Goal: Entertainment & Leisure: Consume media (video, audio)

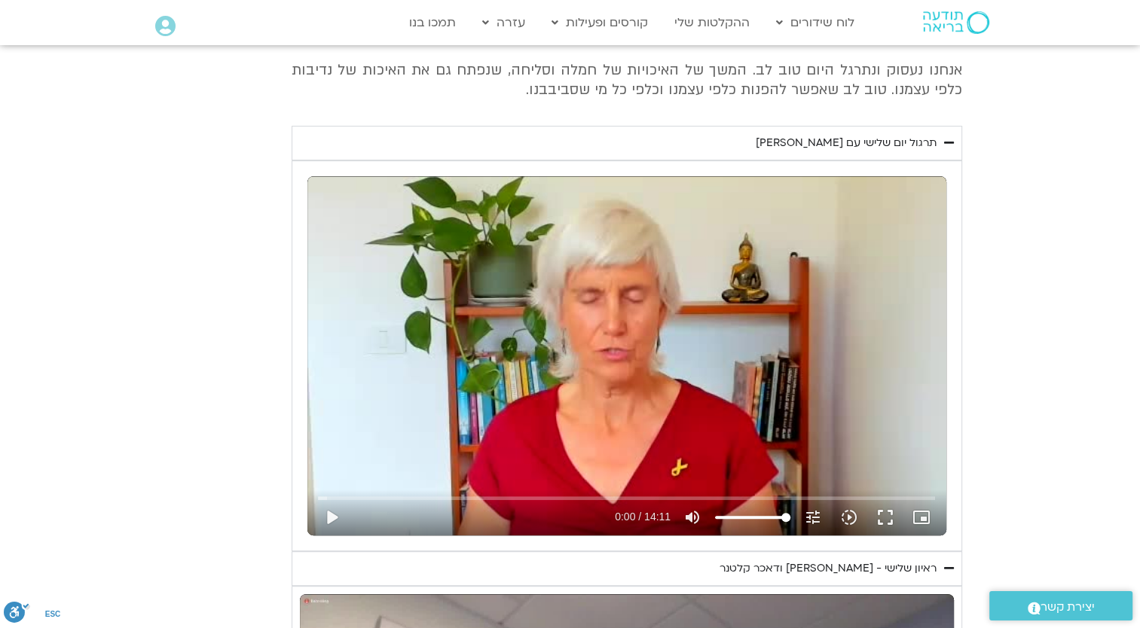
scroll to position [651, 0]
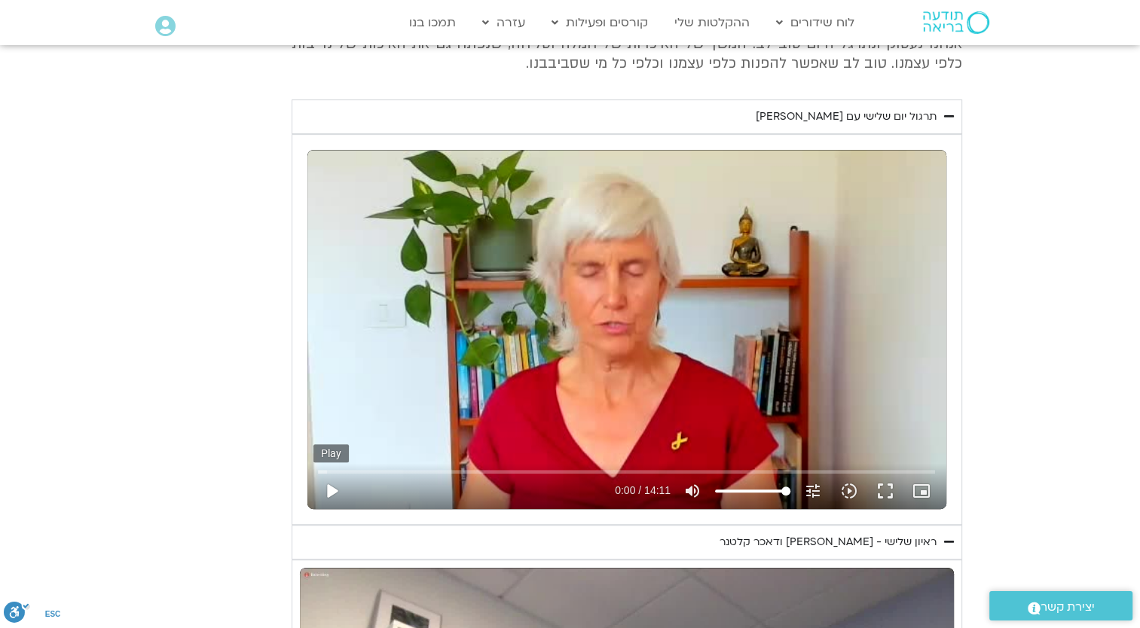
click at [323, 488] on button "play_arrow" at bounding box center [331, 491] width 36 height 36
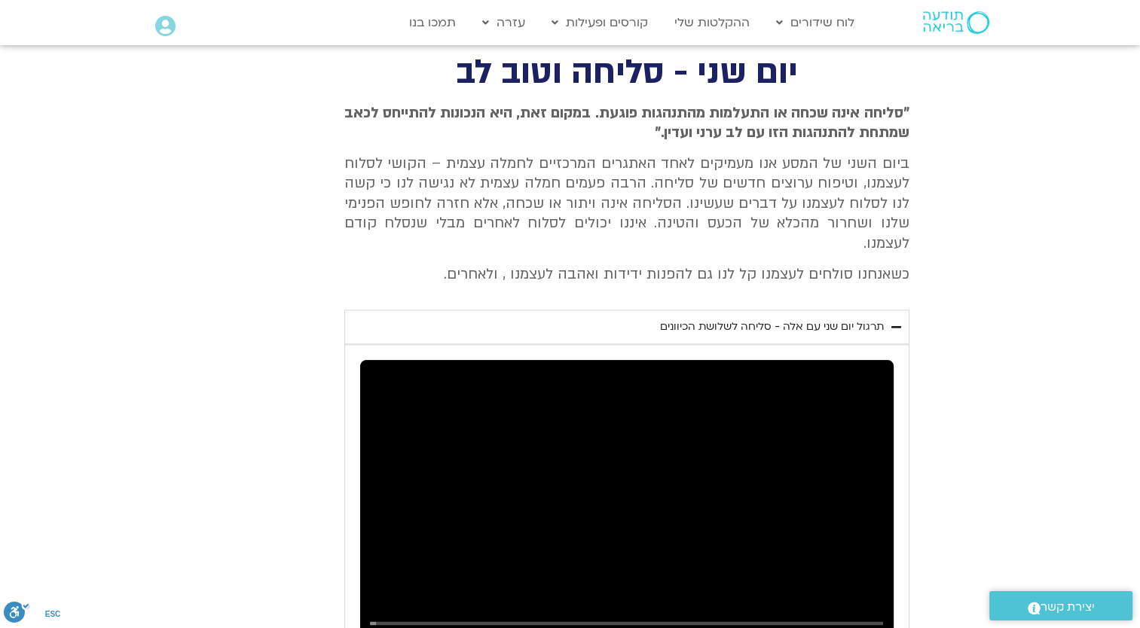
scroll to position [1706, 0]
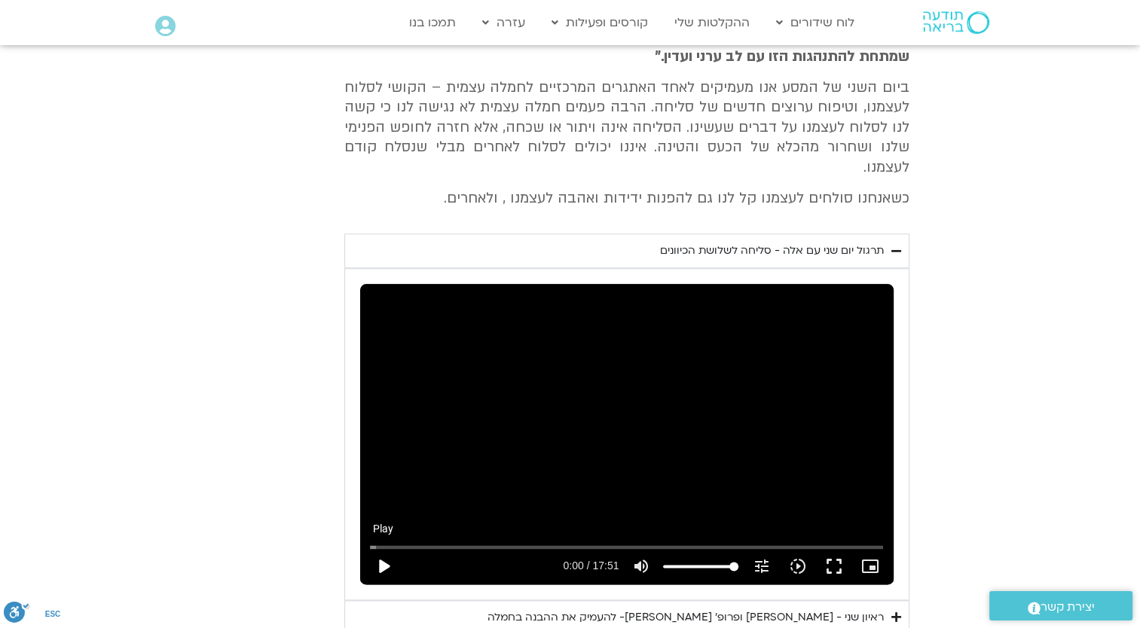
click at [375, 549] on button "play_arrow" at bounding box center [383, 567] width 36 height 36
type input "851.4"
type input "0.057209"
type input "851.4"
type input "0.192848"
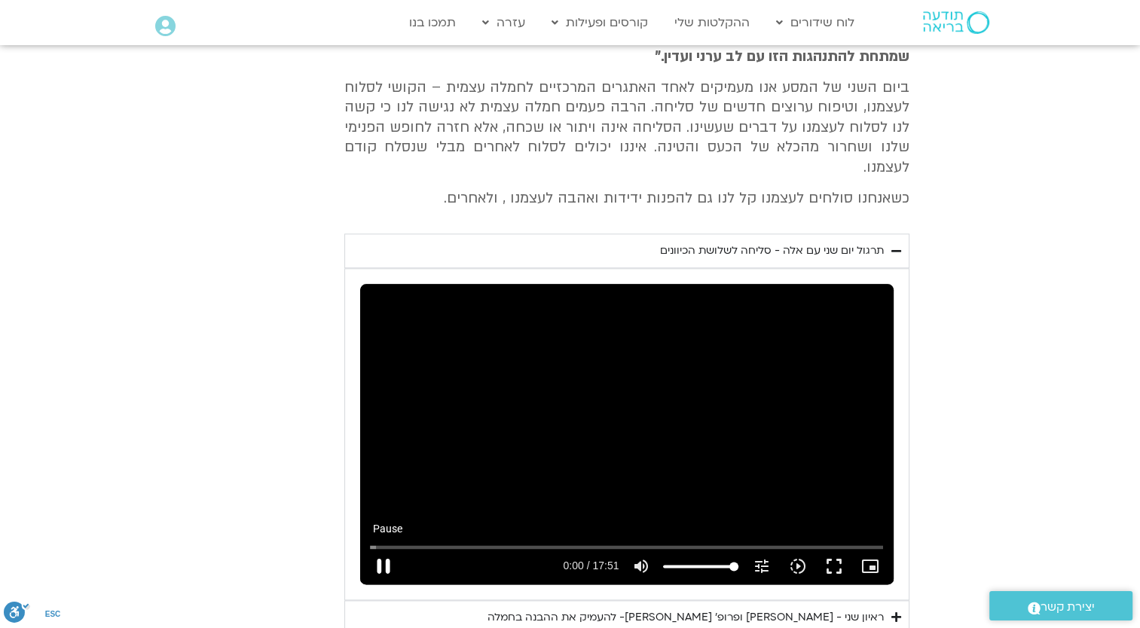
type input "851.4"
type input "0.322573"
type input "851.4"
type input "0.456"
type input "851.4"
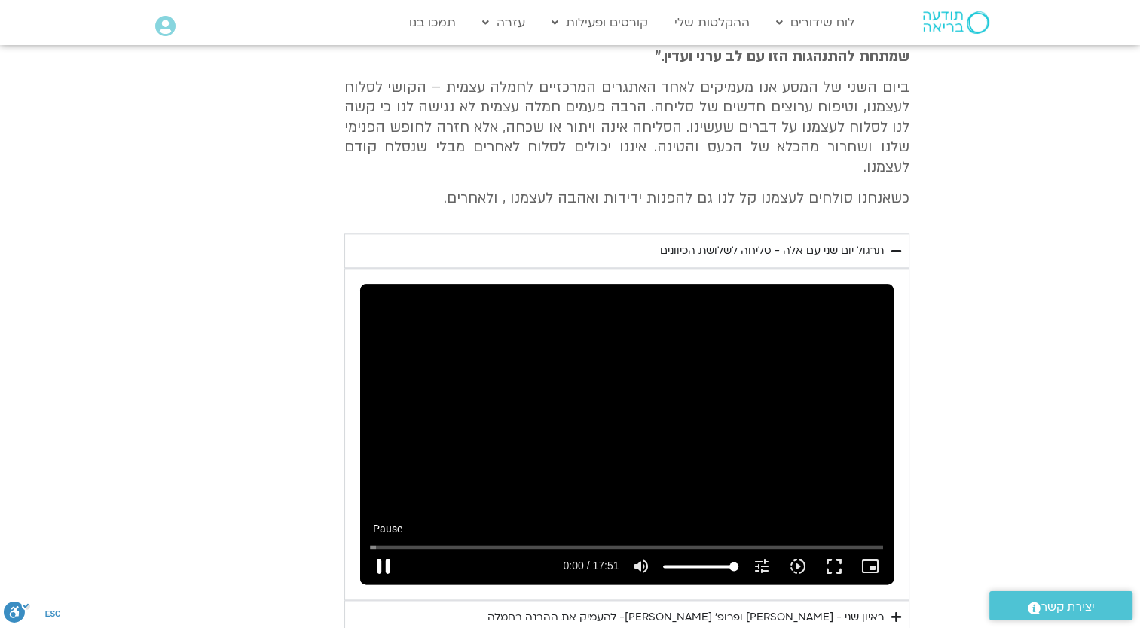
type input "0.591659"
type input "851.4"
type input "0.7251"
type input "851.4"
type input "0.856135"
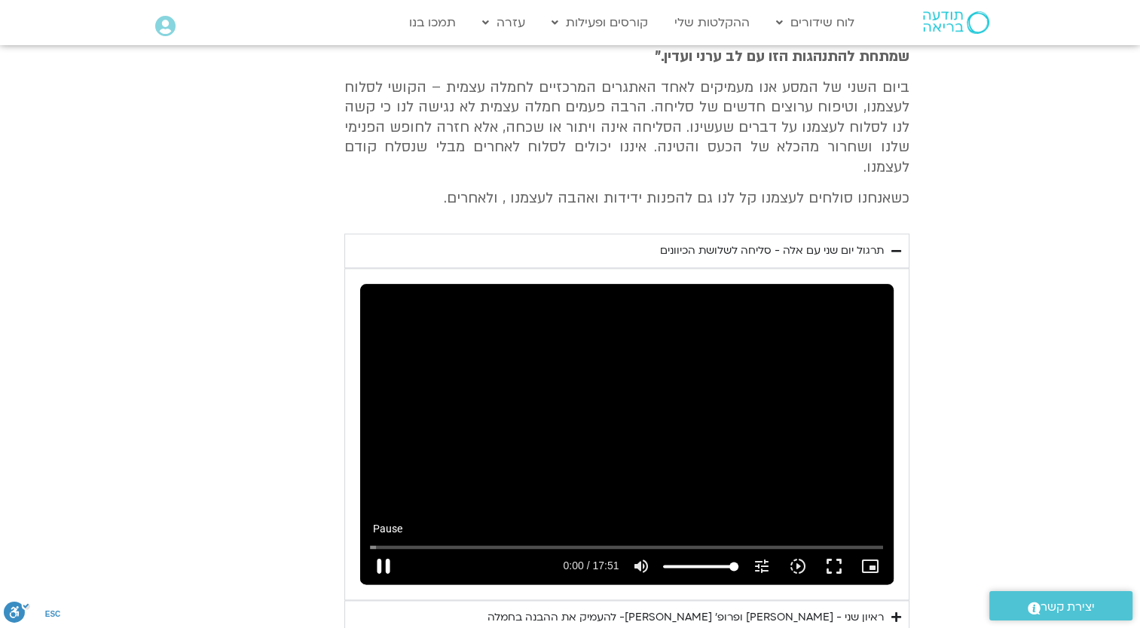
type input "851.4"
type input "0.988212"
type input "851.4"
type input "1.124342"
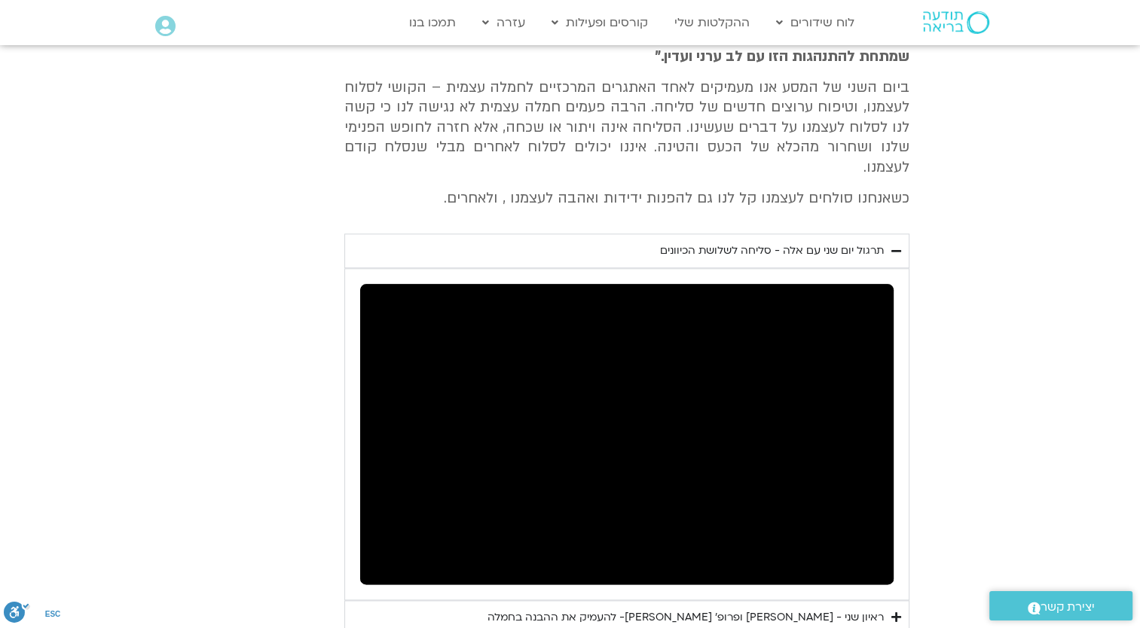
type input "851.4"
type input "1.601492"
type input "851.4"
type input "1.701432"
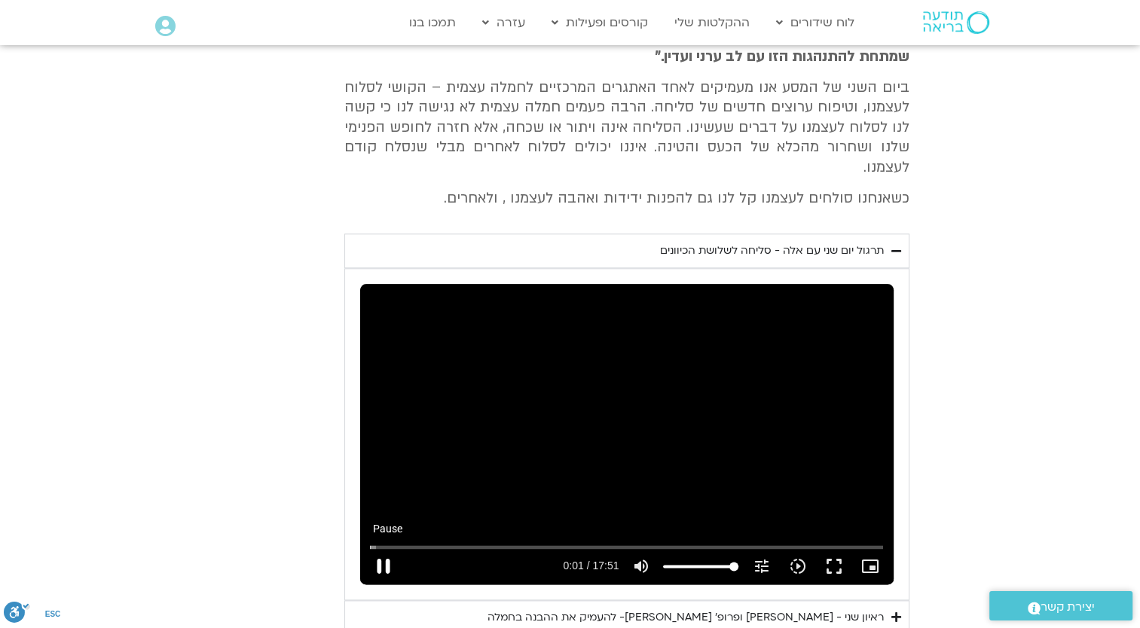
type input "851.4"
type input "1.868619"
type input "851.4"
type input "2.001705"
type input "851.4"
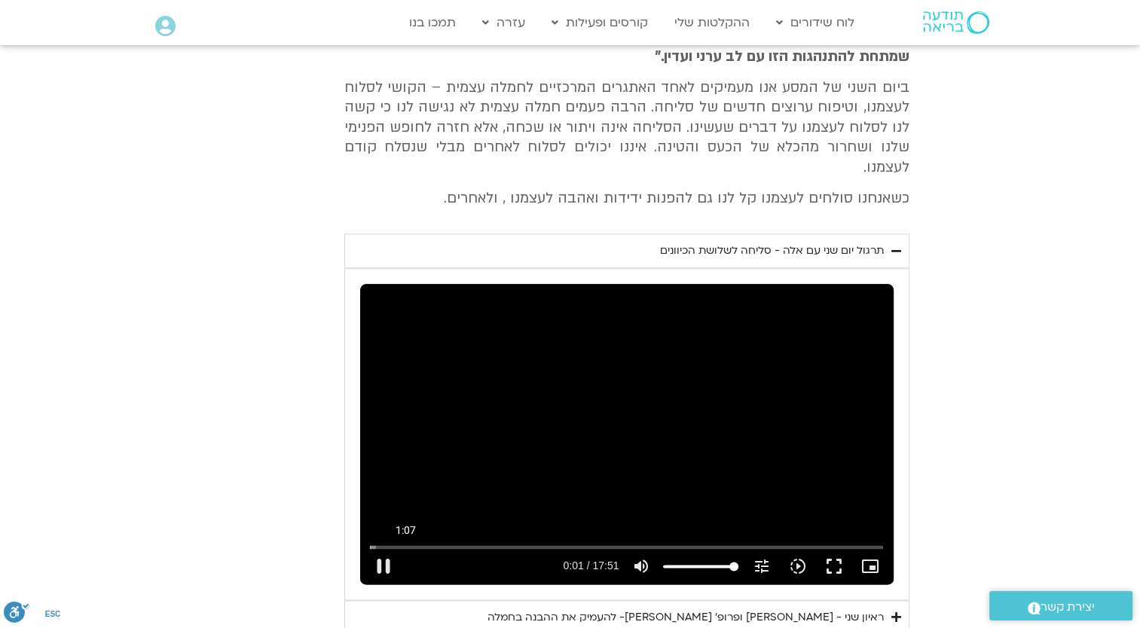
type input "2.119989"
type input "851.4"
type input "2.250932"
type input "851.4"
type input "2.389378"
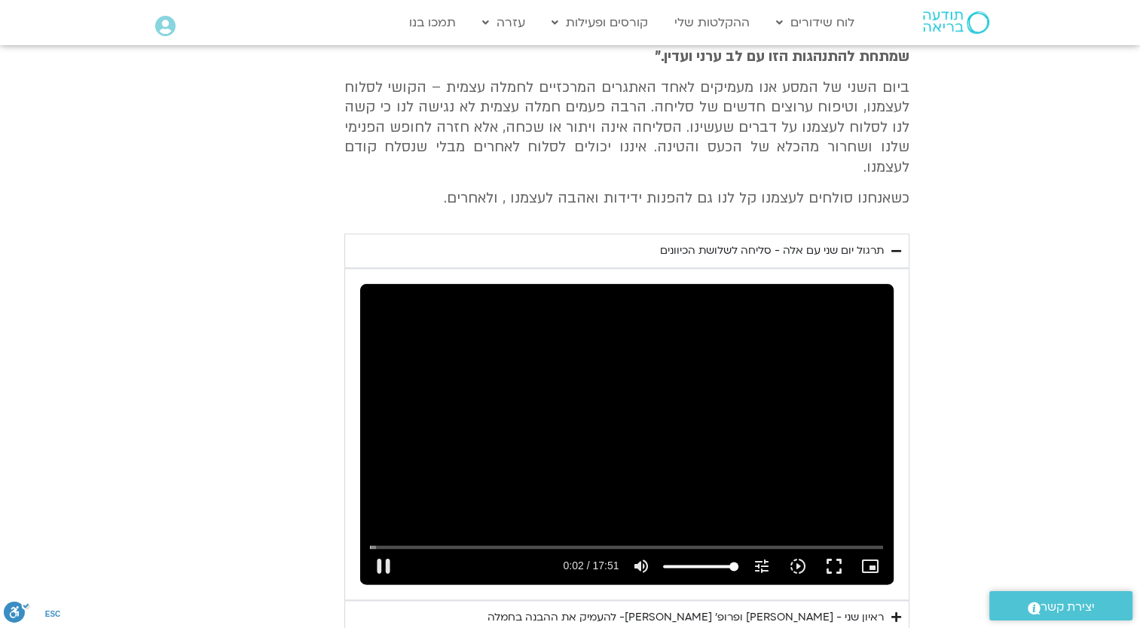
type input "851.4"
type input "2.401381"
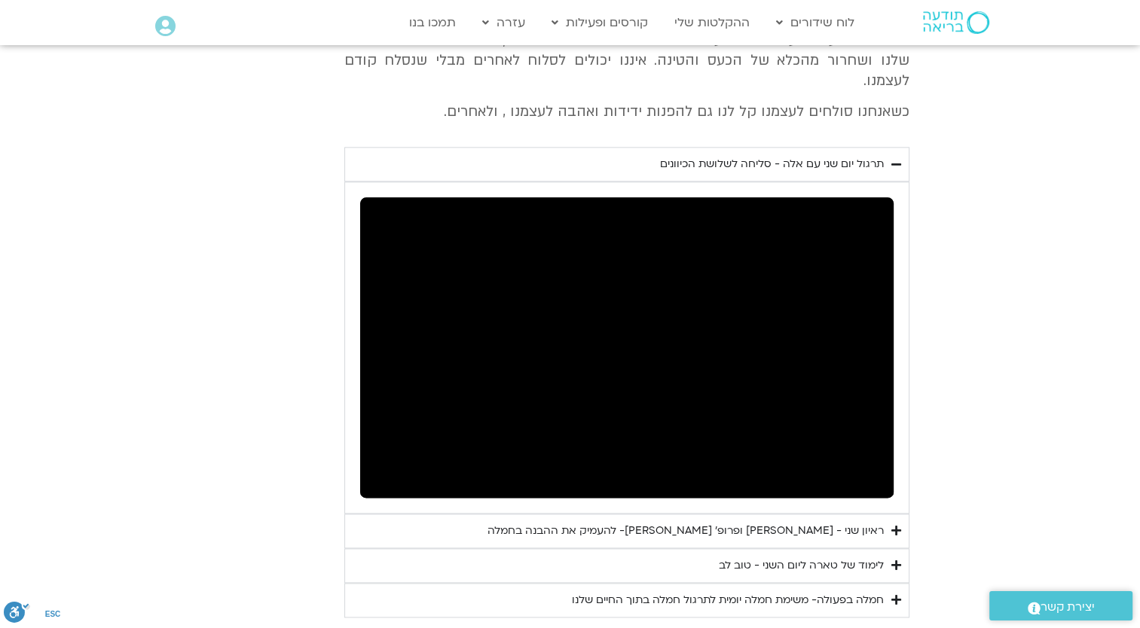
scroll to position [1781, 0]
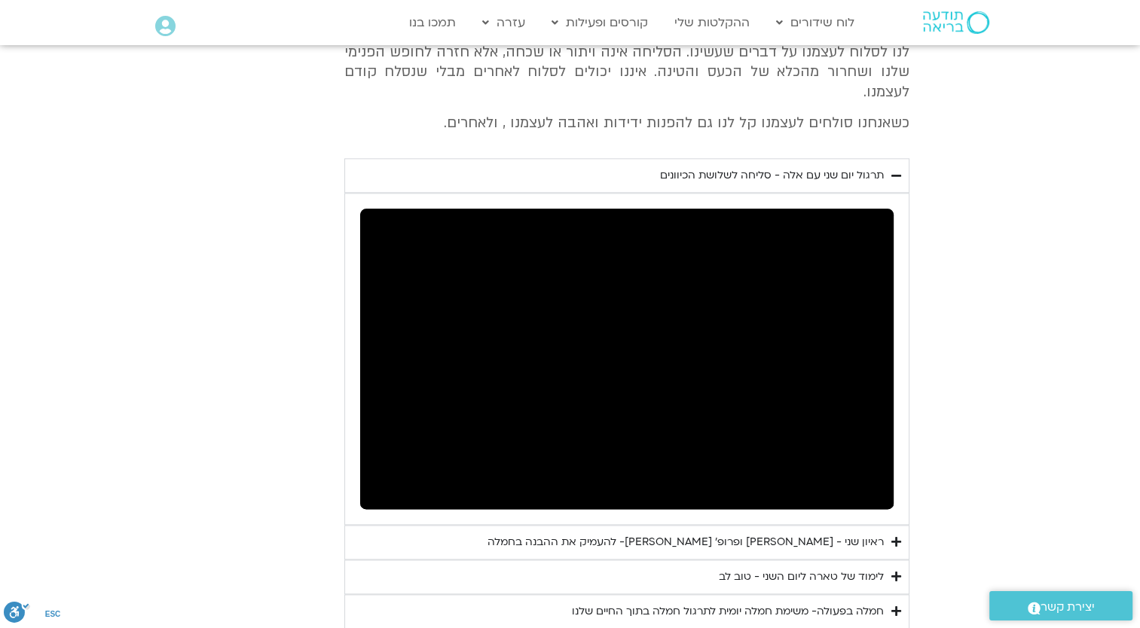
type input "851.4"
type input "6.404635"
type input "851.4"
type input "6.538378"
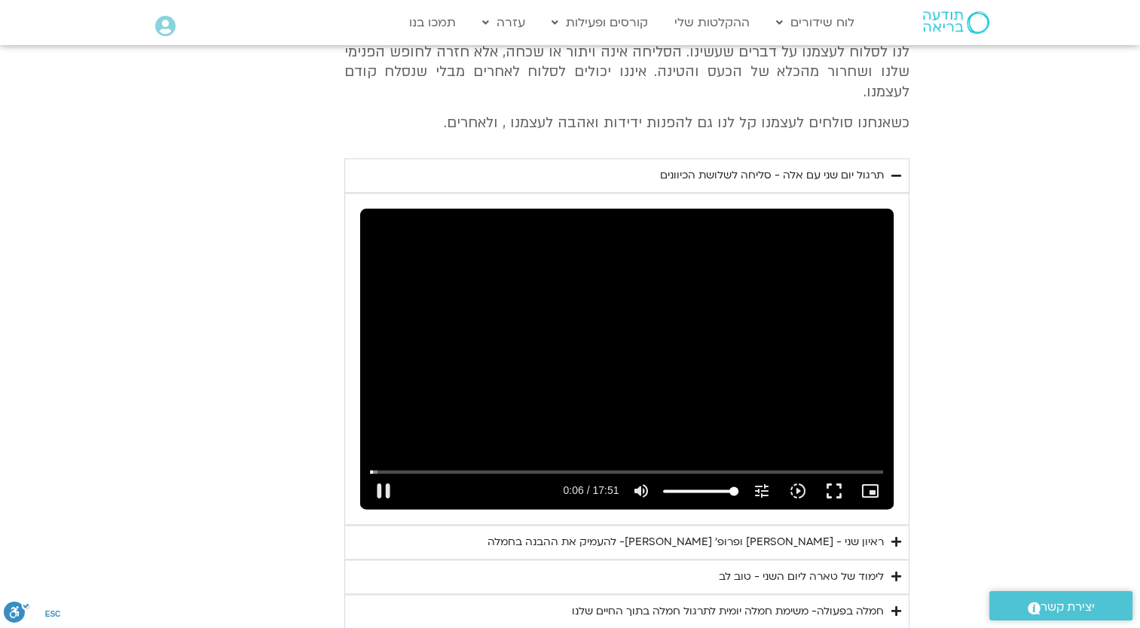
type input "851.4"
type input "6.654302"
type input "851.4"
type input "6.755426"
type input "851.4"
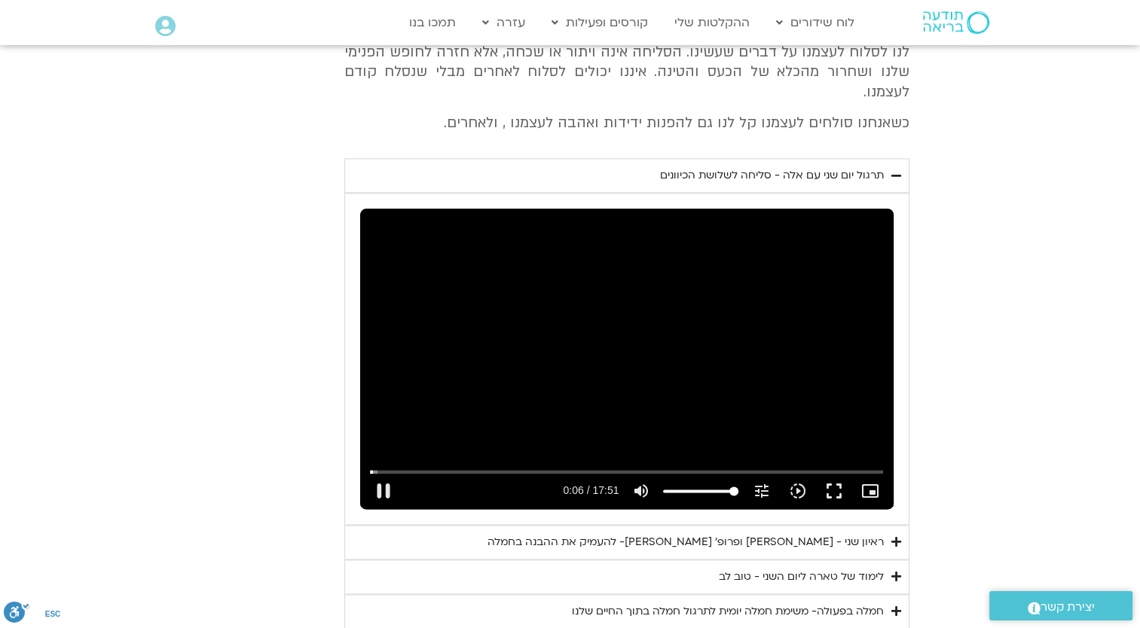
type input "6.841532"
type input "851.4"
type input "6.969866"
type input "851.4"
type input "7.10413"
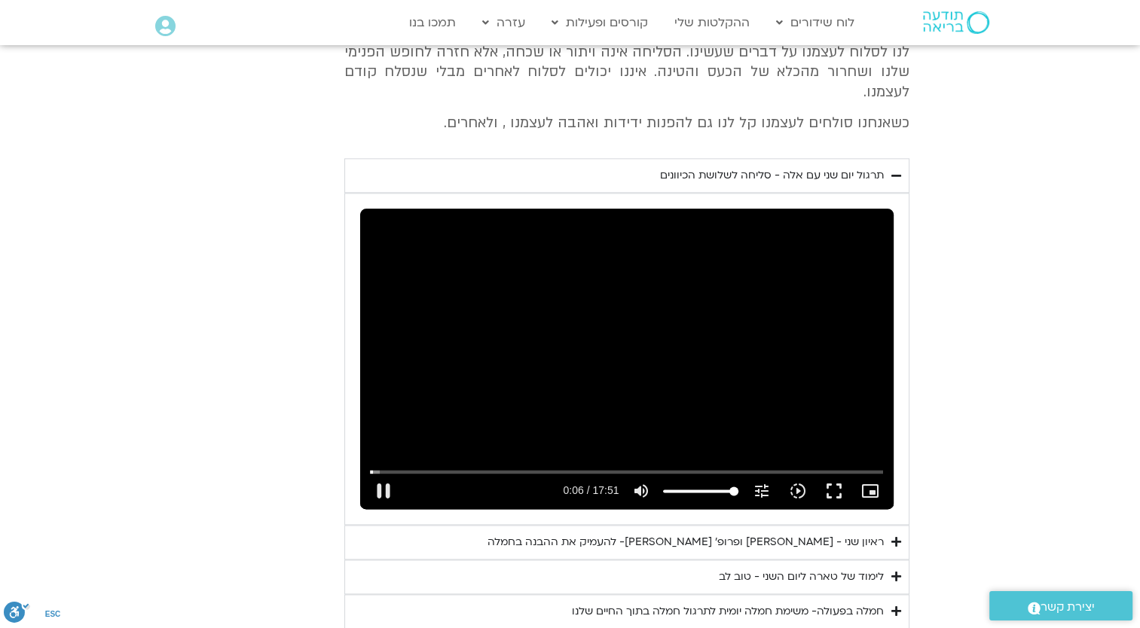
type input "851.4"
type input "7.2294"
type input "851.4"
type input "7.356033"
type input "851.4"
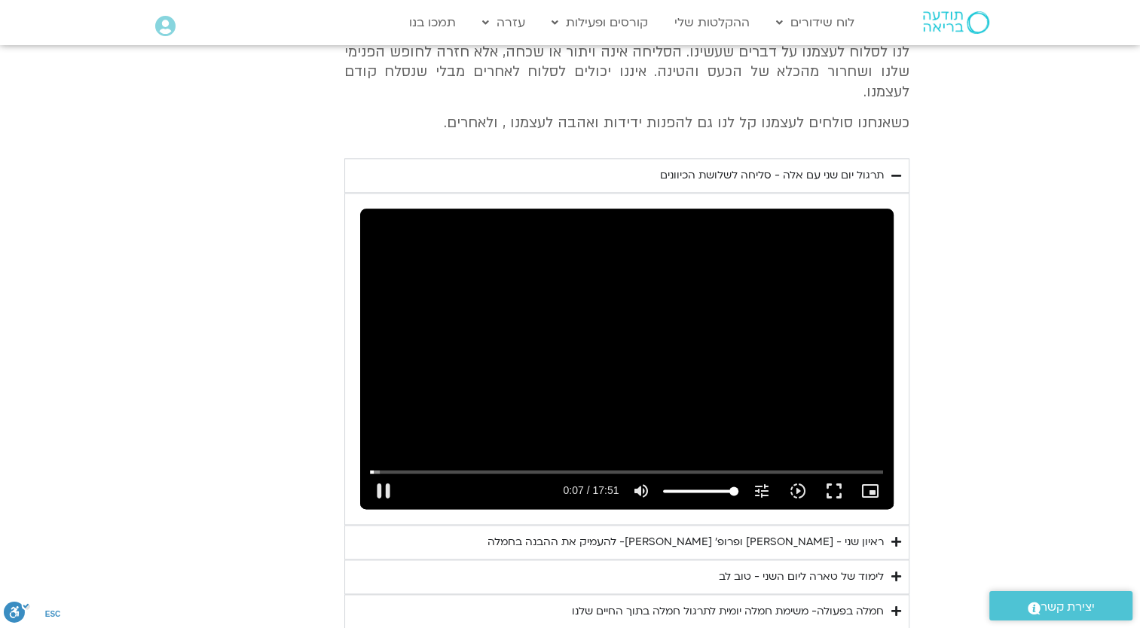
type input "7.48299"
type input "851.4"
type input "7.621128"
type input "851.4"
type input "7.753256"
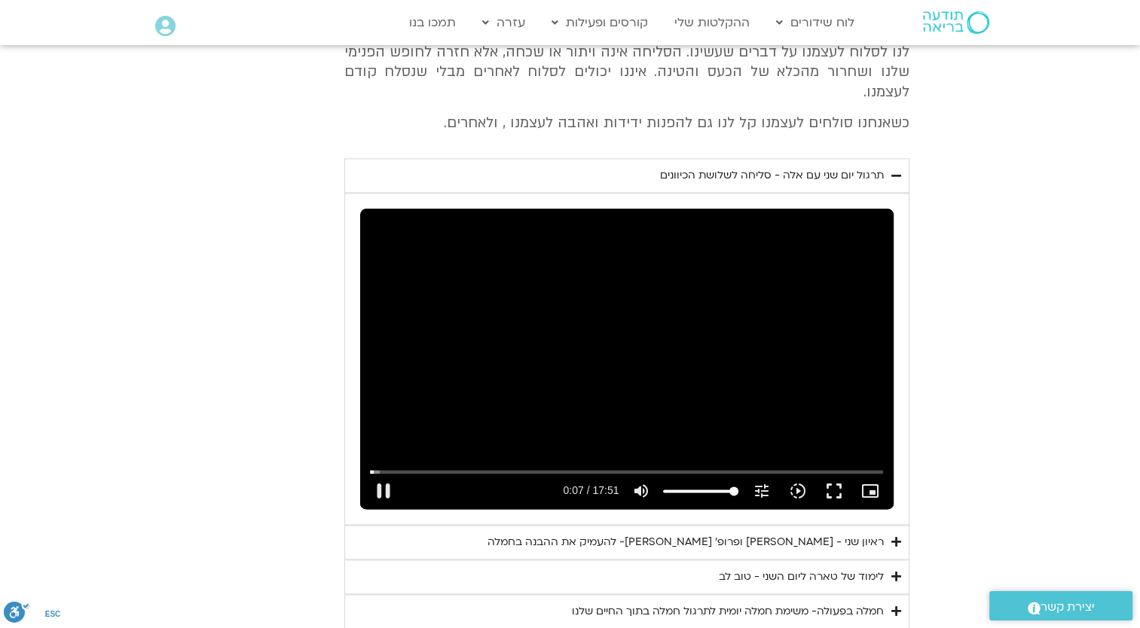
type input "851.4"
type input "7.886886"
type input "851.4"
type input "8.020109"
type input "851.4"
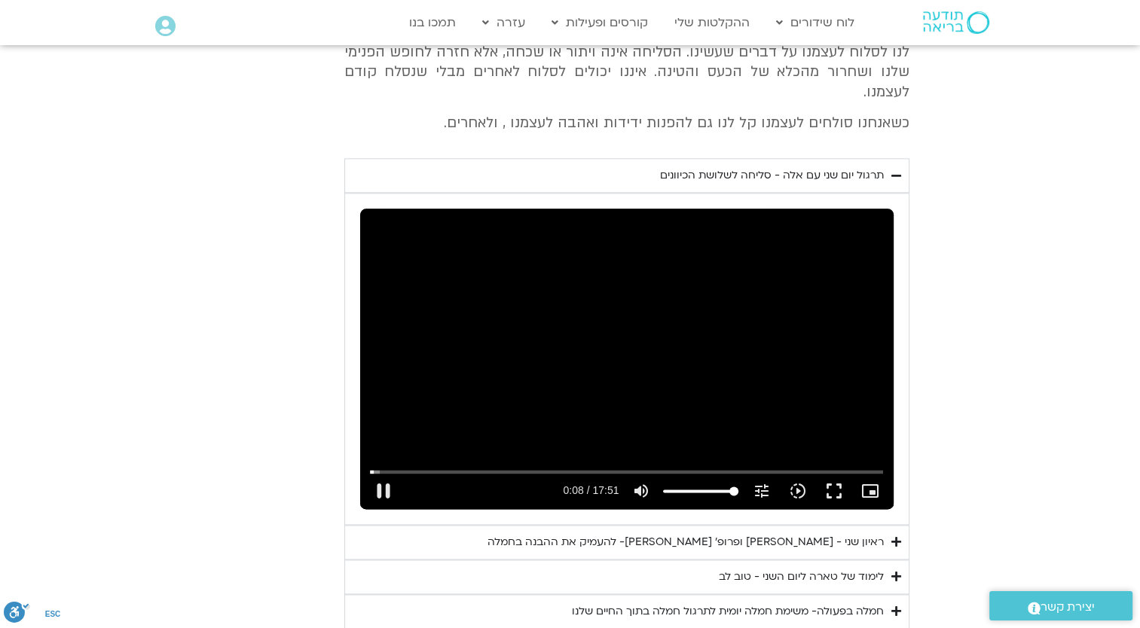
type input "8.152768"
type input "851.4"
type input "8.285506"
type input "851.4"
type input "8.421941"
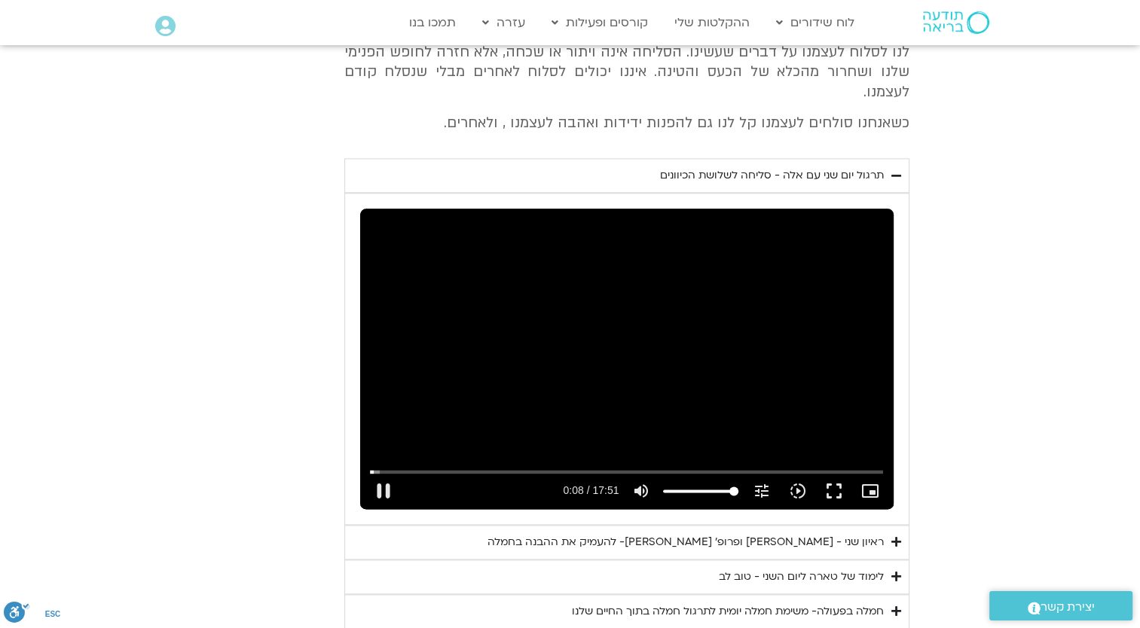
type input "851.4"
type input "8.551493"
type input "851.4"
type input "8.686825"
type input "851.4"
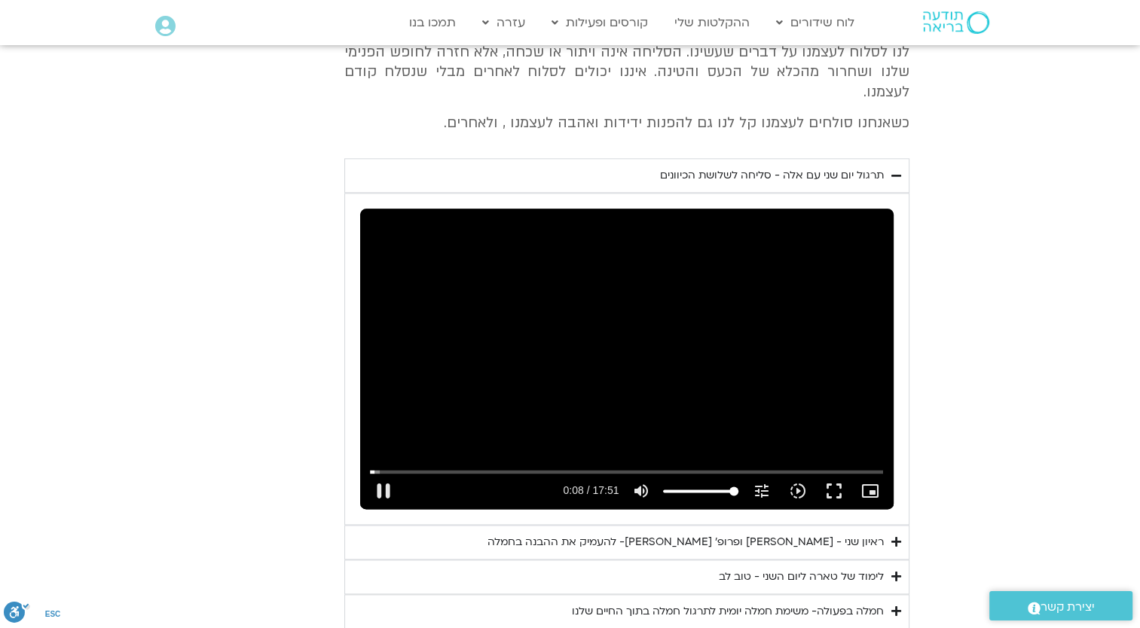
type input "8.82044"
type input "851.4"
type input "8.949711"
type input "851.4"
type input "9.085816"
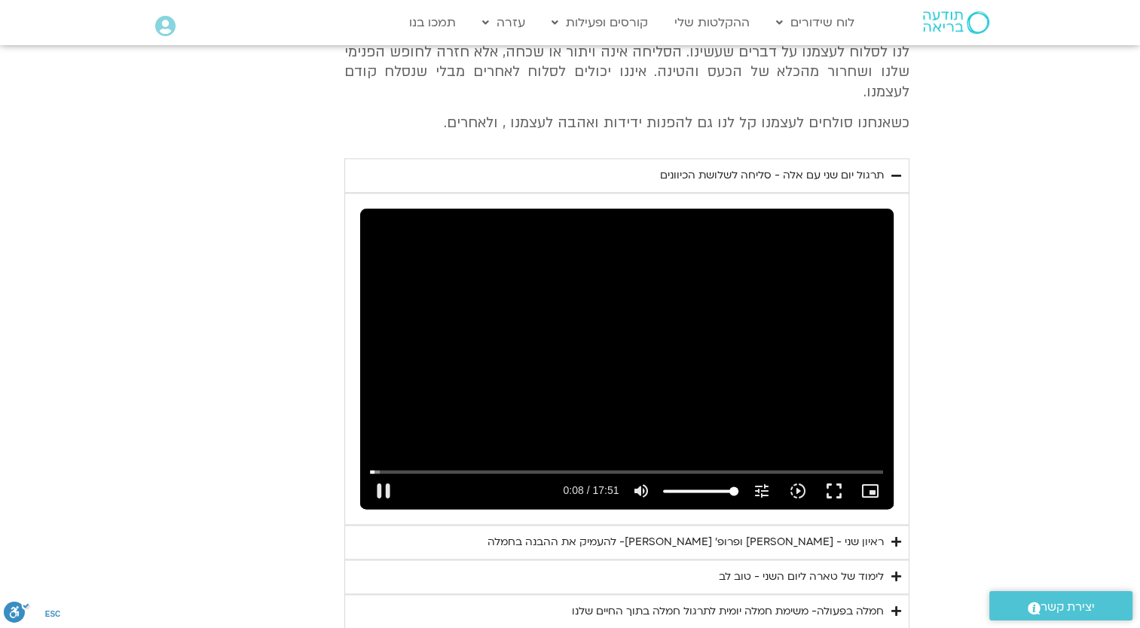
type input "851.4"
type input "9.222553"
type input "851.4"
type input "9.356057"
type input "851.4"
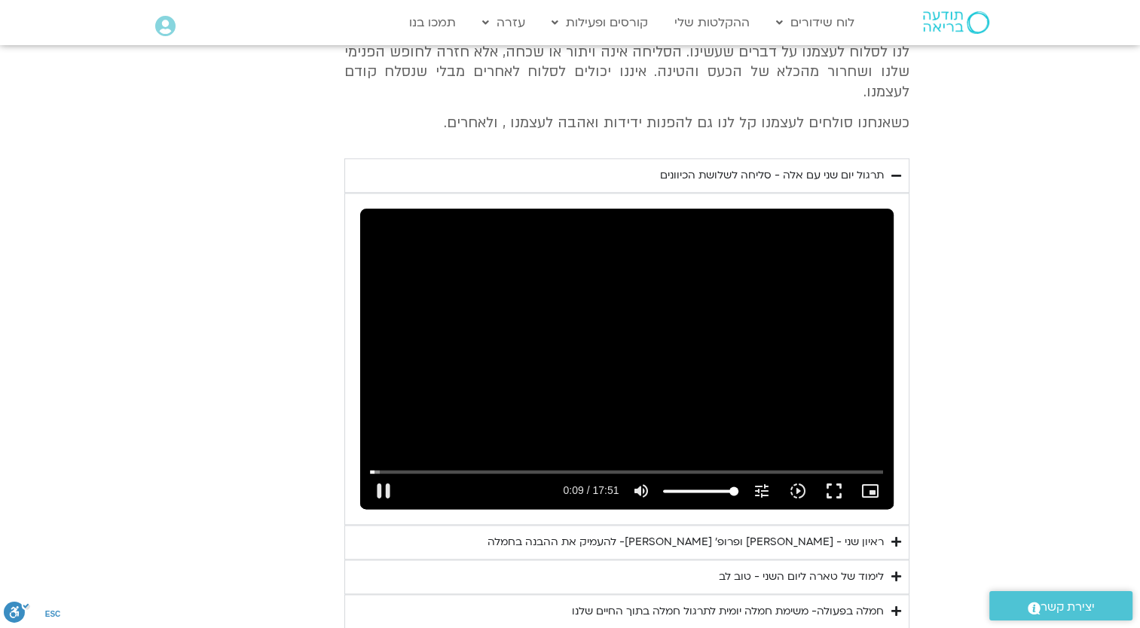
type input "9.484655"
type input "851.4"
type input "9.620167"
type input "851.4"
type input "9.756384"
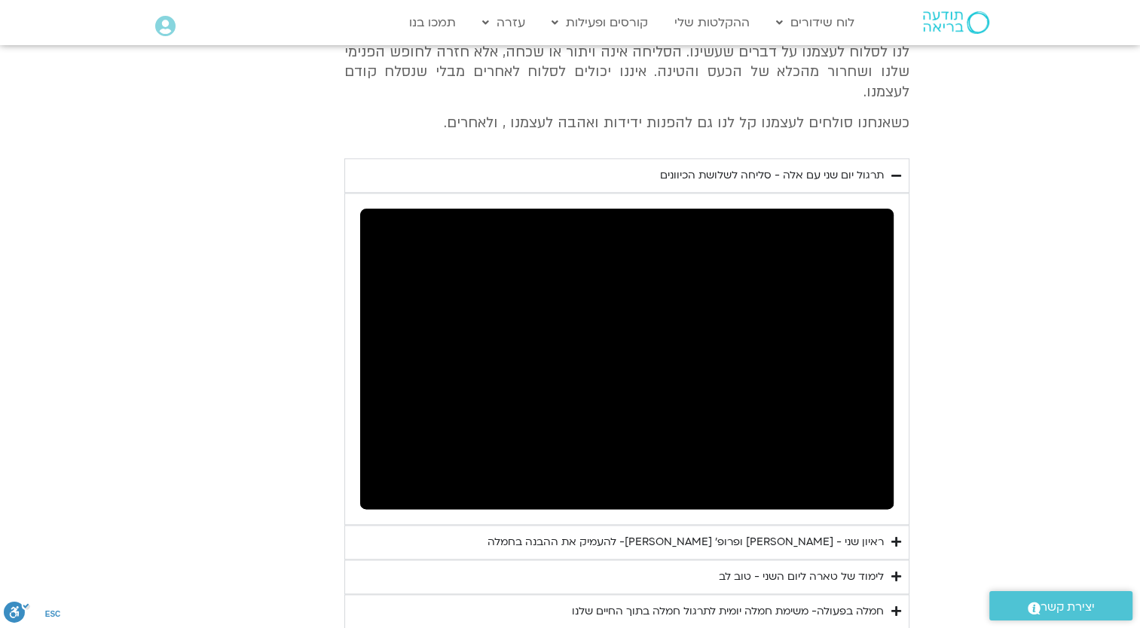
type input "851.4"
type input "11.722786"
type input "851.4"
type input "11.787388"
type input "851.4"
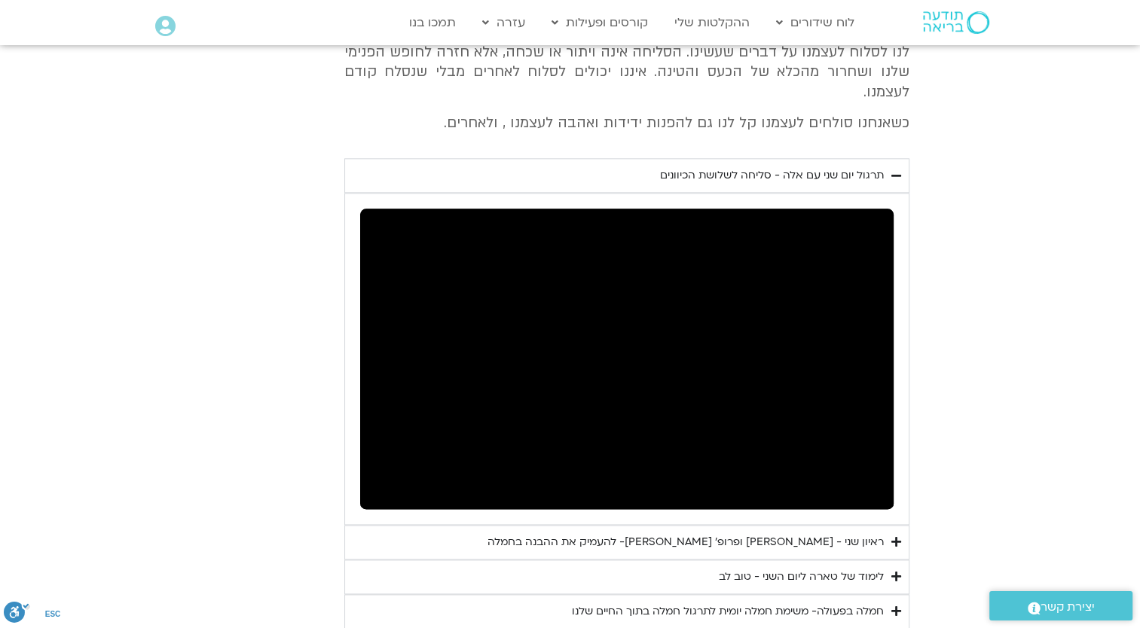
type input "13.431636"
type input "851.4"
type input "13.504563"
type input "851.4"
type input "13.711814"
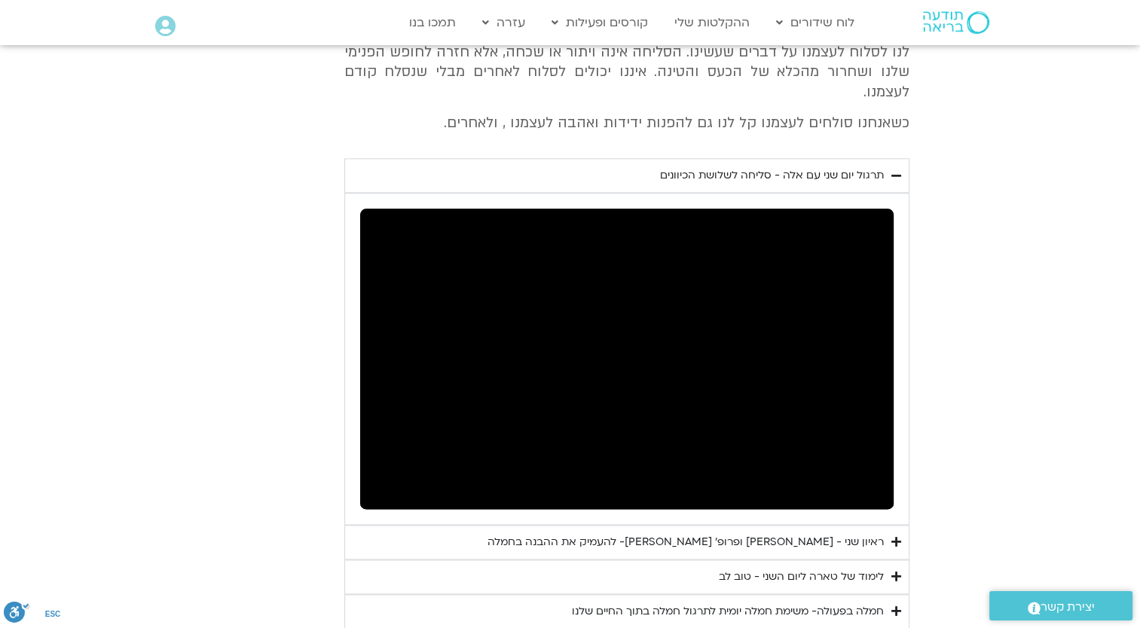
type input "851.4"
type input "13.788413"
type input "851.4"
type input "172.020478"
type input "851.4"
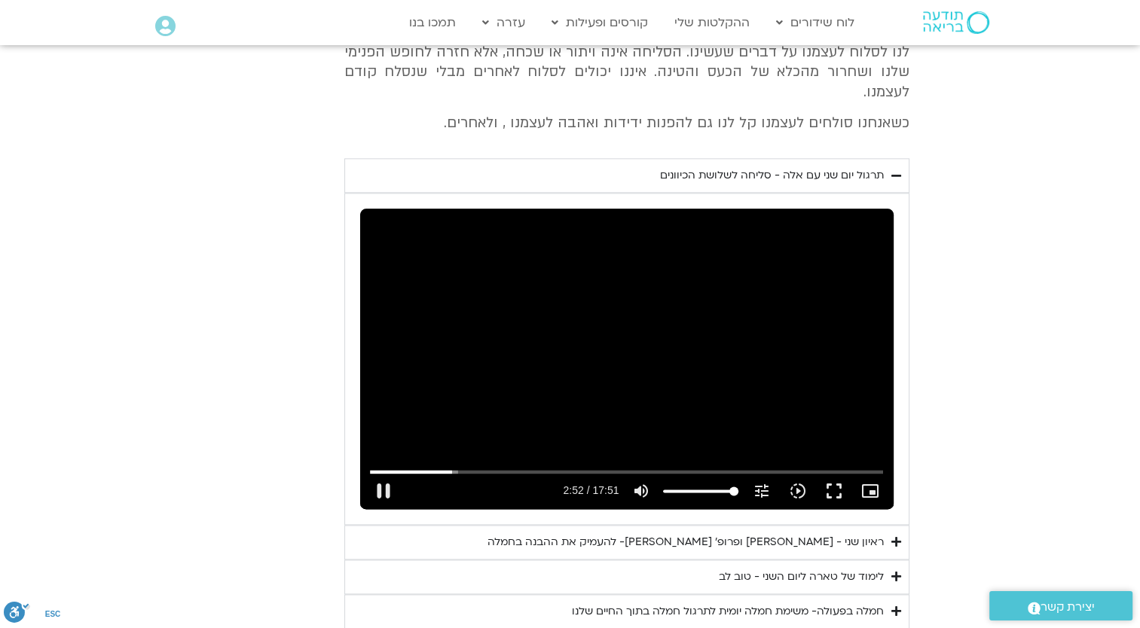
type input "172.060806"
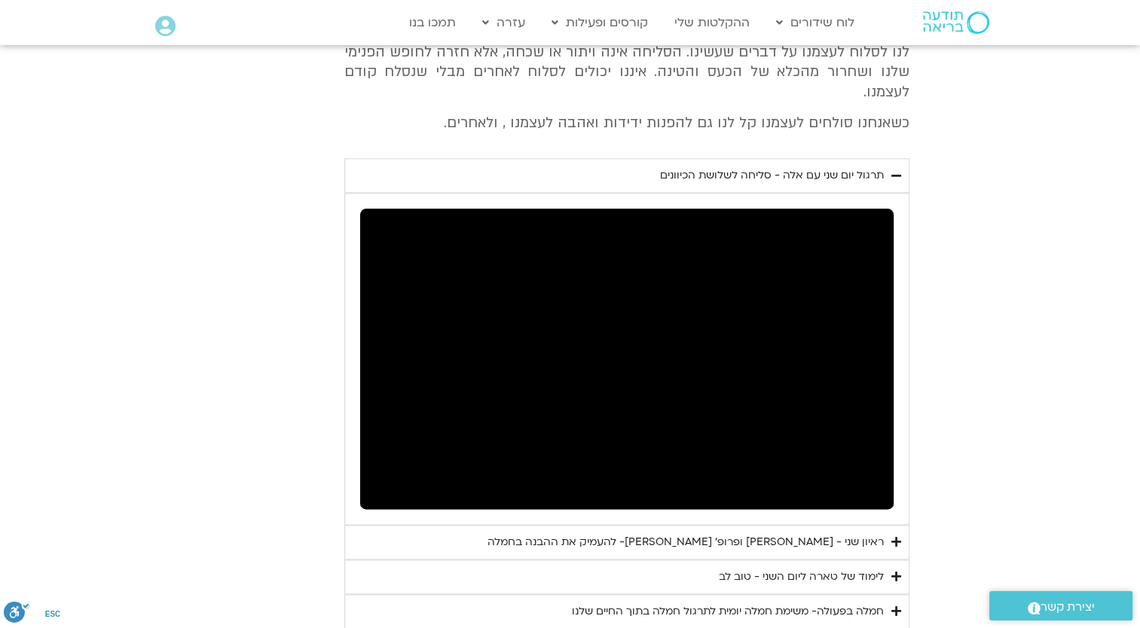
type input "851.4"
type input "204.969004"
type input "851.4"
type input "204.988683"
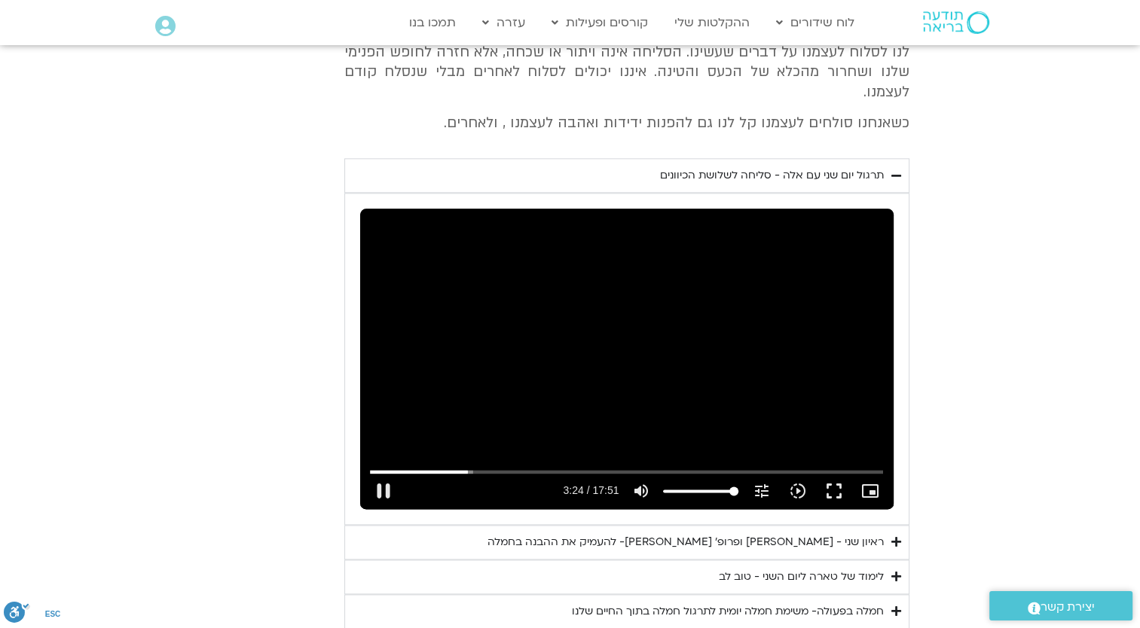
type input "851.4"
type input "205.252086"
type input "851.4"
type input "205.392431"
type input "851.4"
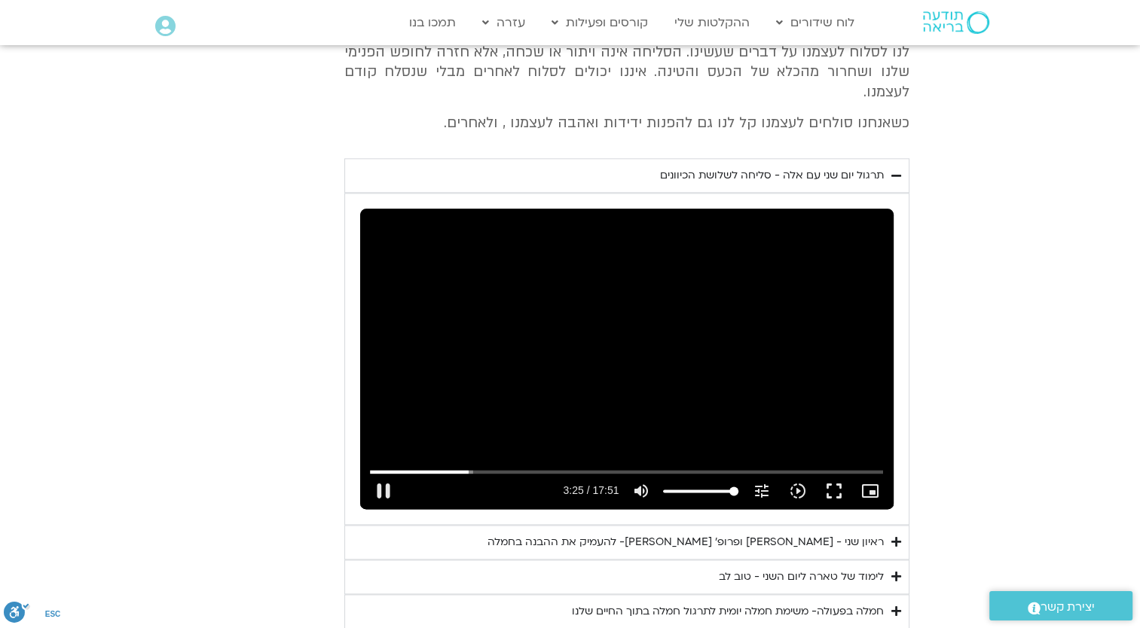
type input "205.518939"
type input "851.4"
type input "205.618853"
type input "851.4"
type input "205.663992"
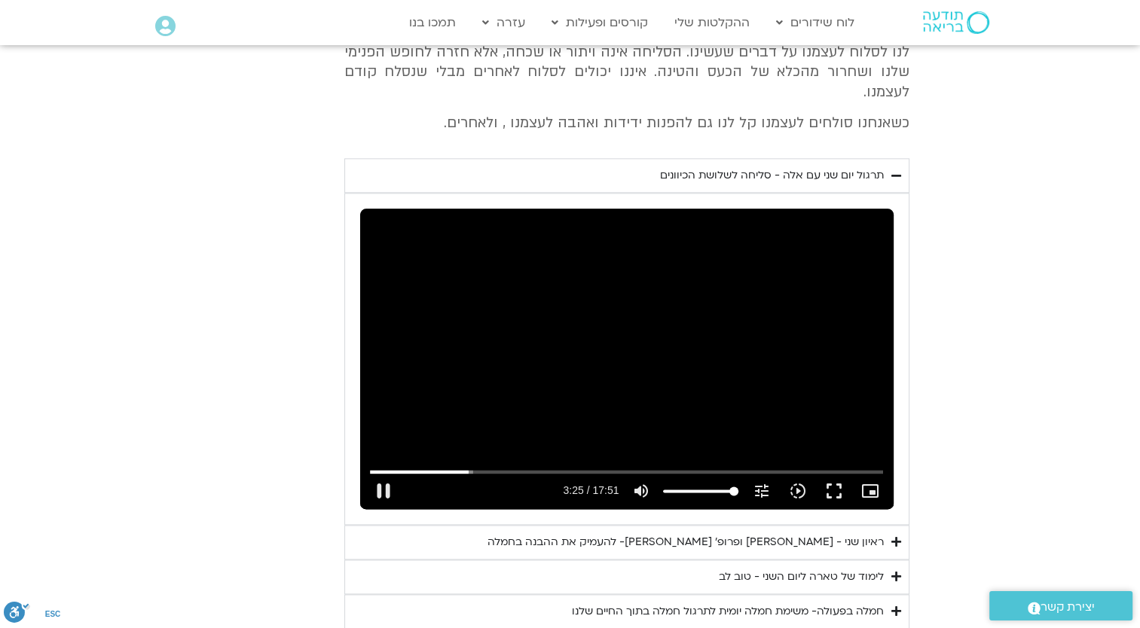
type input "851.4"
type input "205.797374"
type input "851.4"
type input "205.928615"
type input "851.4"
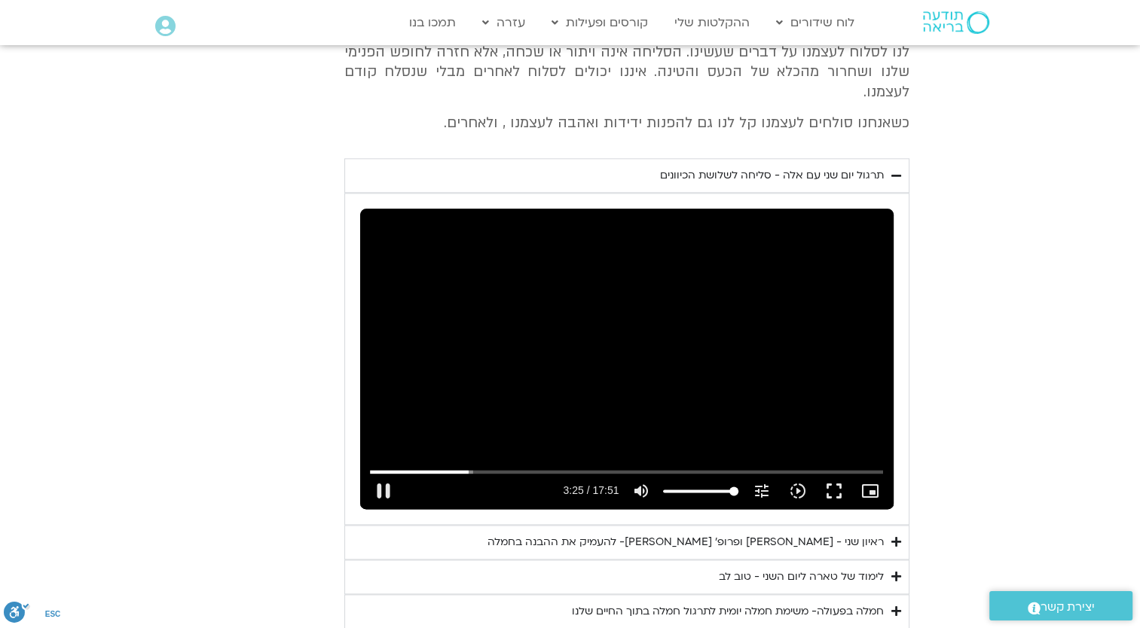
type input "206.069978"
type input "851.4"
type input "206.201752"
type input "851.4"
type input "206.333542"
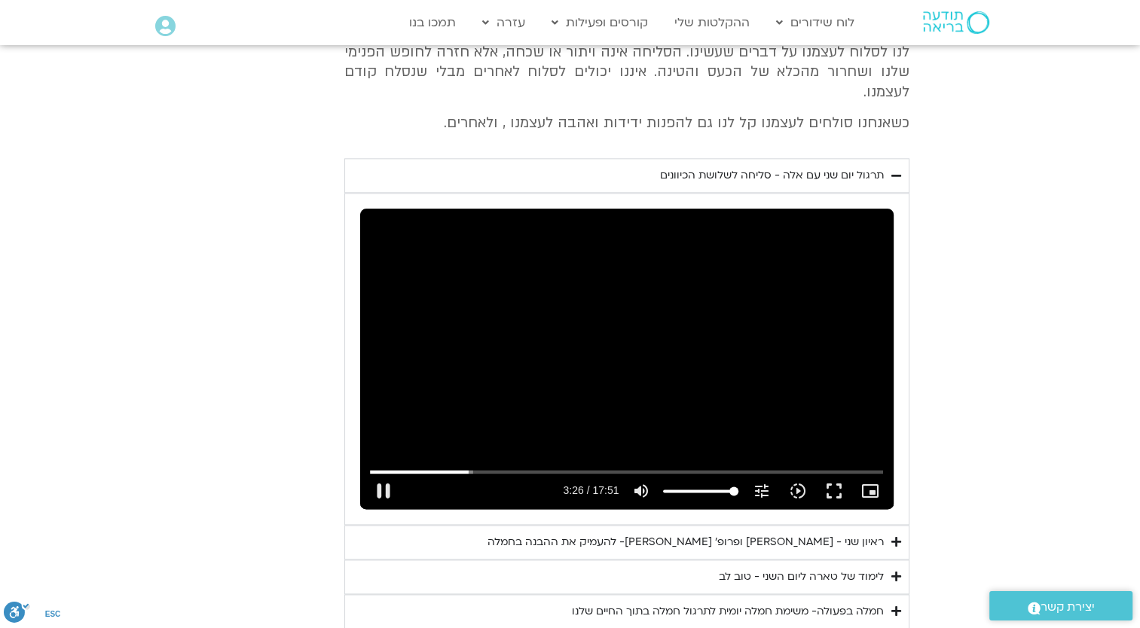
type input "851.4"
type input "206.463875"
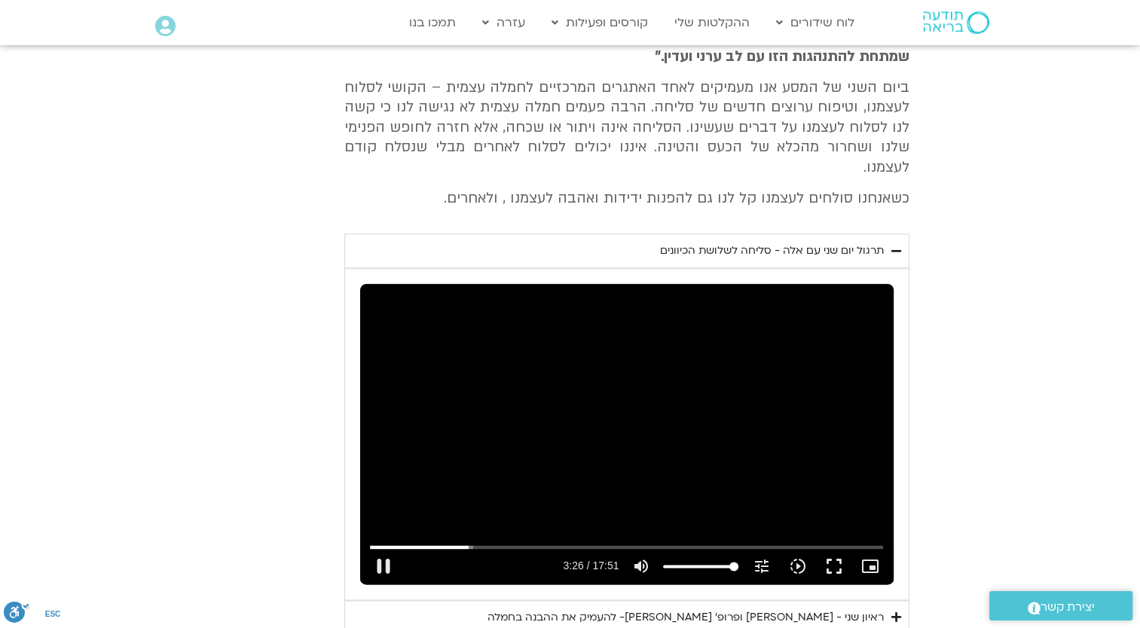
type input "851.4"
type input "206.739167"
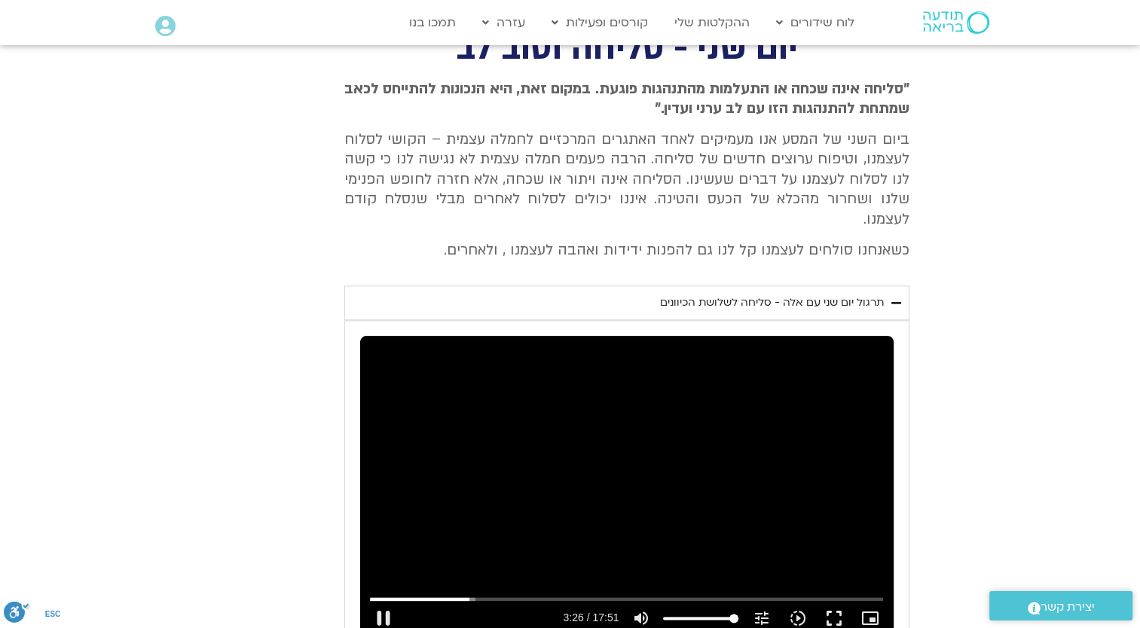
type input "851.4"
type input "206.857857"
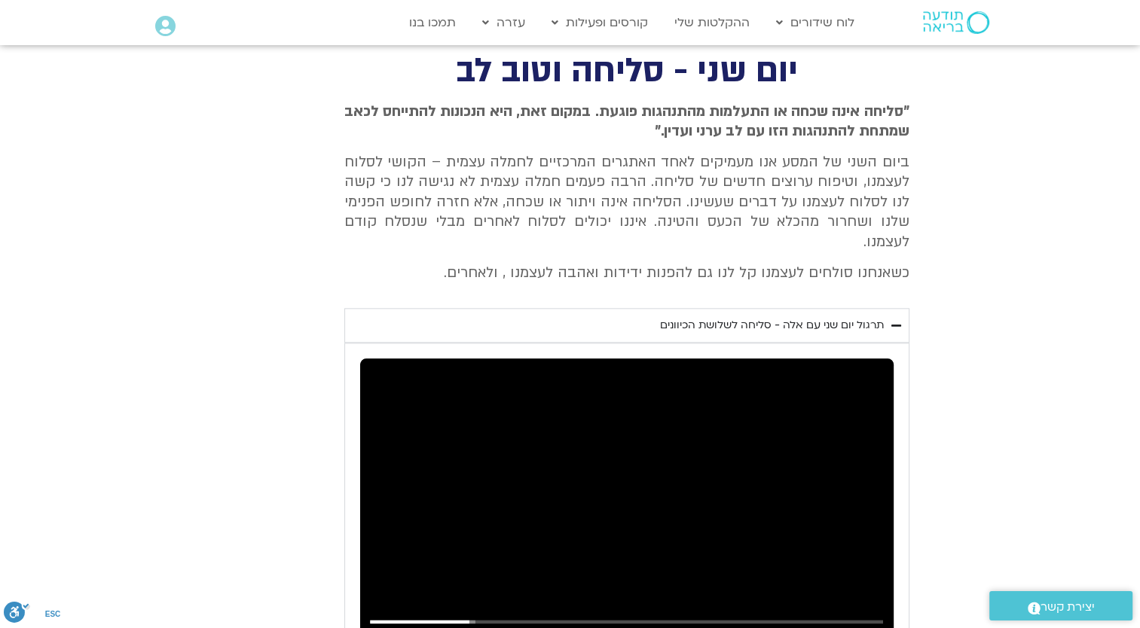
type input "851.4"
type input "206.995319"
type input "851.4"
type input "207.127628"
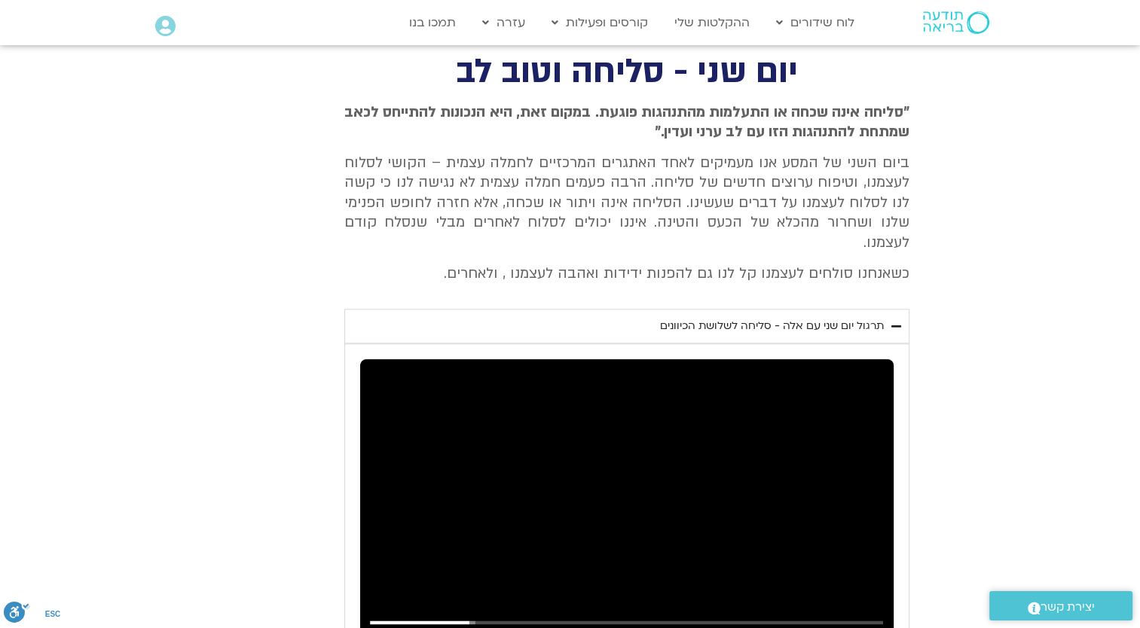
type input "851.4"
type input "207.259549"
type input "851.4"
type input "207.39192"
type input "851.4"
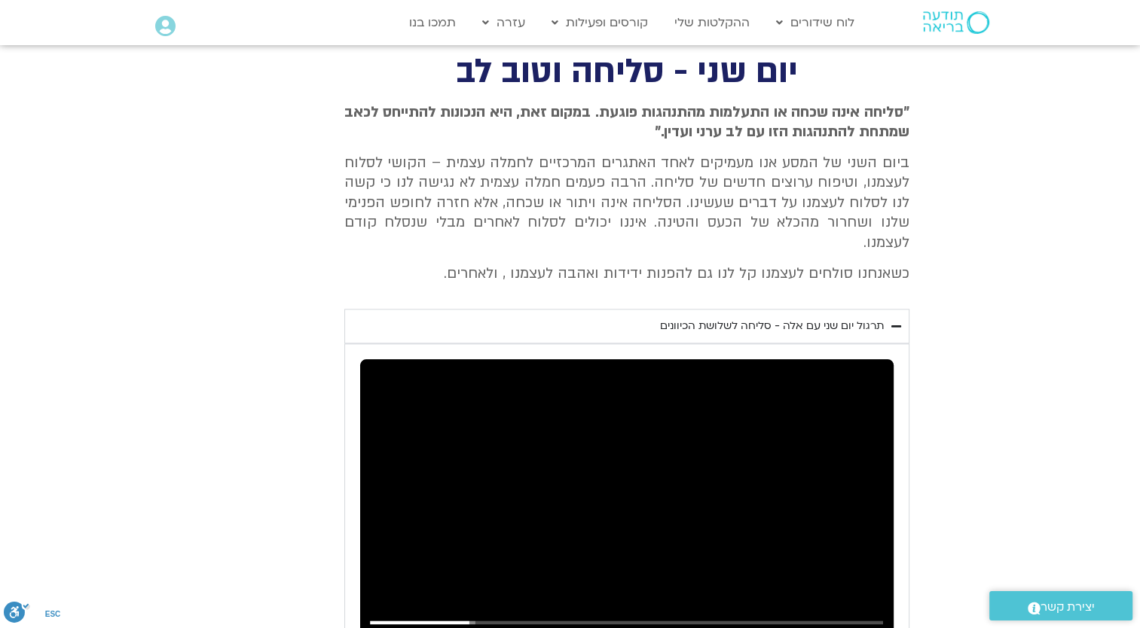
type input "207.534805"
type input "851.4"
type input "207.661661"
type input "851.4"
type input "207.787161"
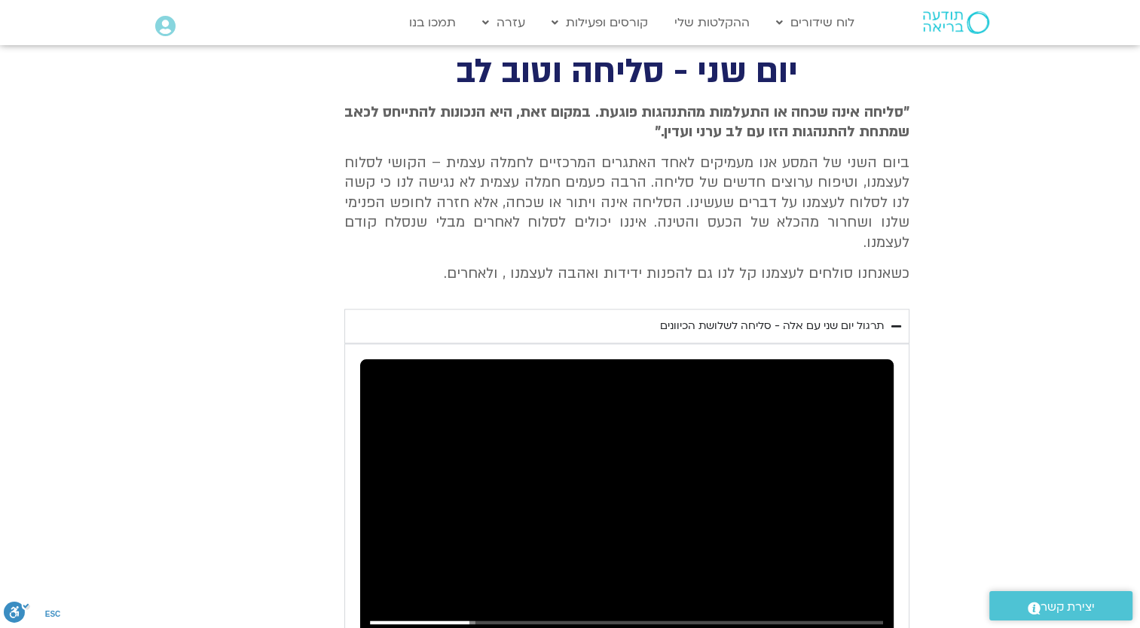
type input "851.4"
type input "207.919927"
type input "851.4"
type input "208.049747"
type input "851.4"
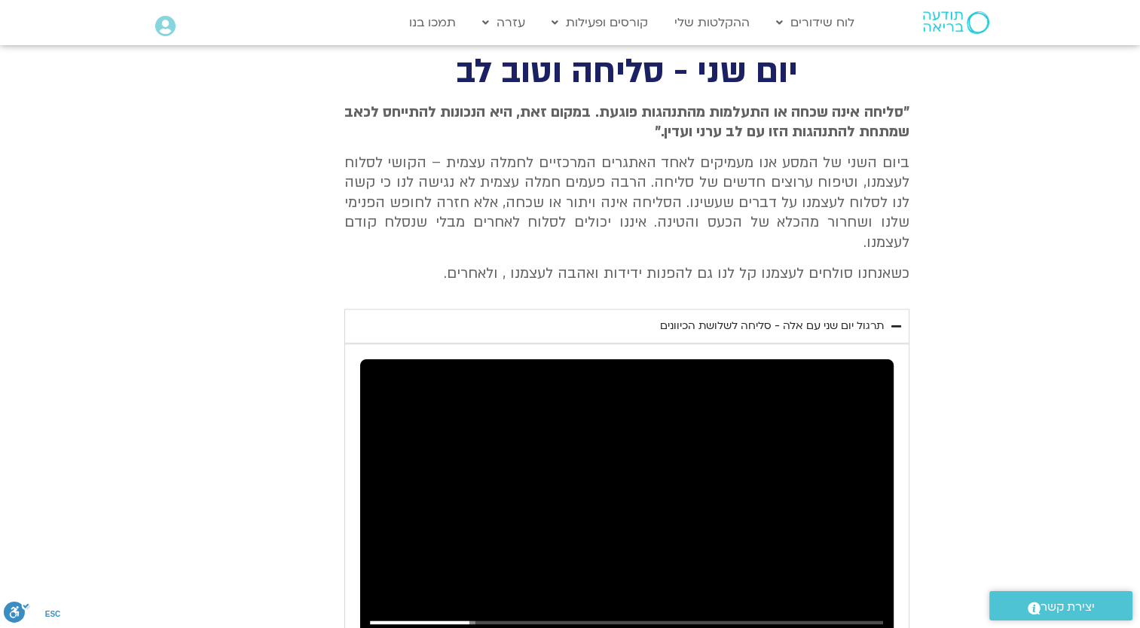
type input "208.178087"
type input "851.4"
type input "208.30586"
type input "851.4"
type input "208.439435"
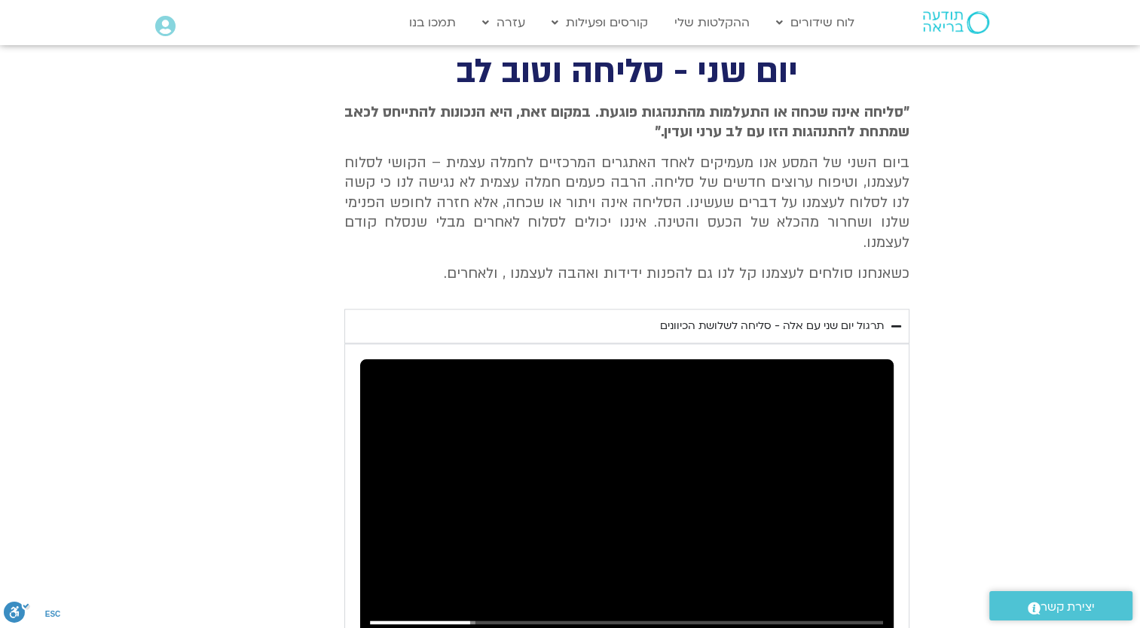
type input "851.4"
type input "208.569625"
type input "851.4"
type input "208.697978"
type input "851.4"
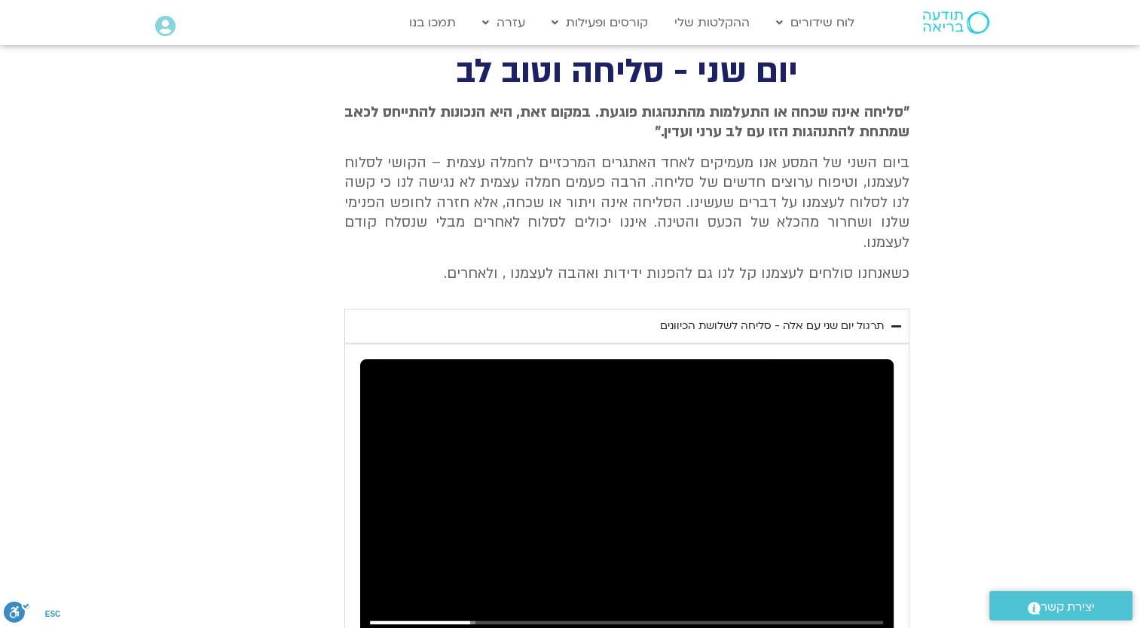
type input "208.826697"
type input "851.4"
type input "208.969678"
type input "851.4"
type input "209.097657"
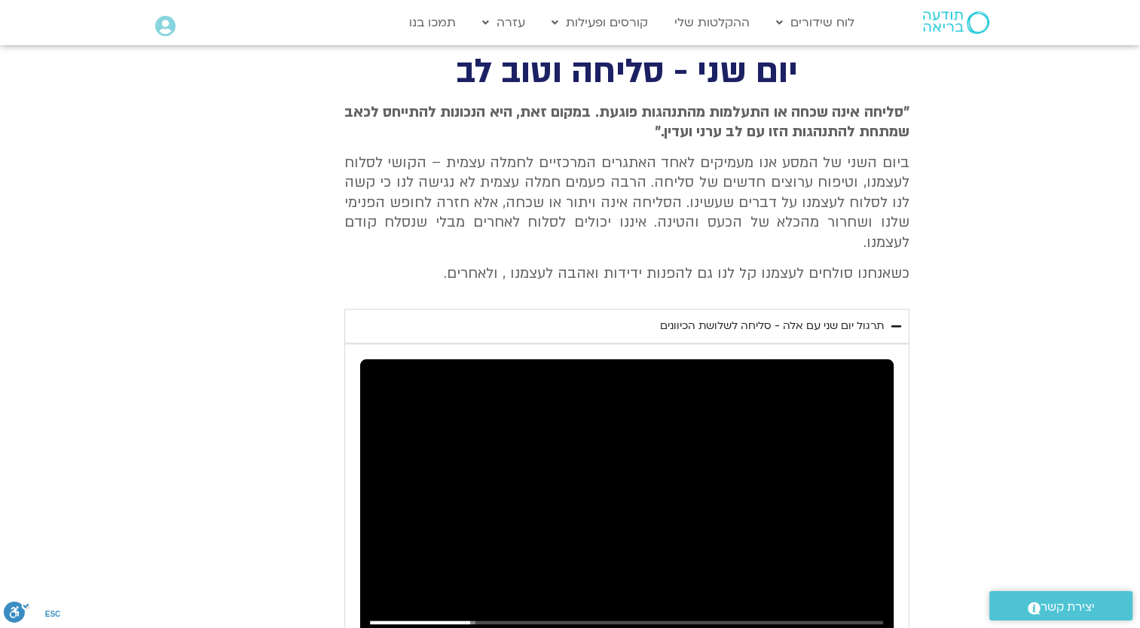
type input "851.4"
type input "209.229911"
type input "851.4"
type input "209.365677"
type input "851.4"
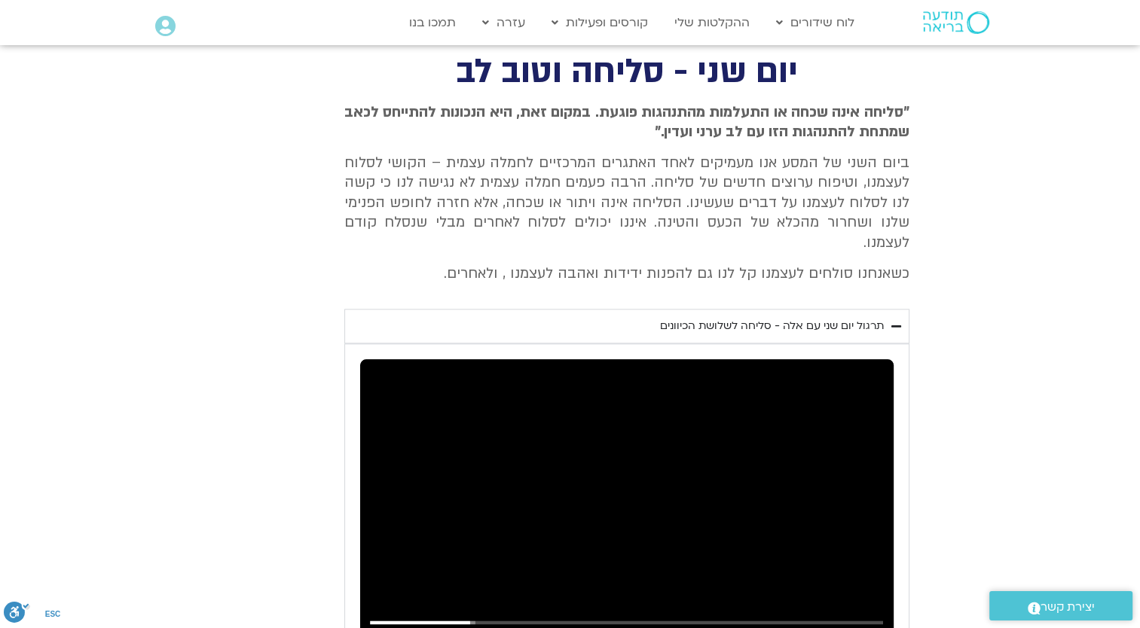
type input "209.49989"
type input "851.4"
type input "209.636235"
type input "851.4"
type input "217.068326"
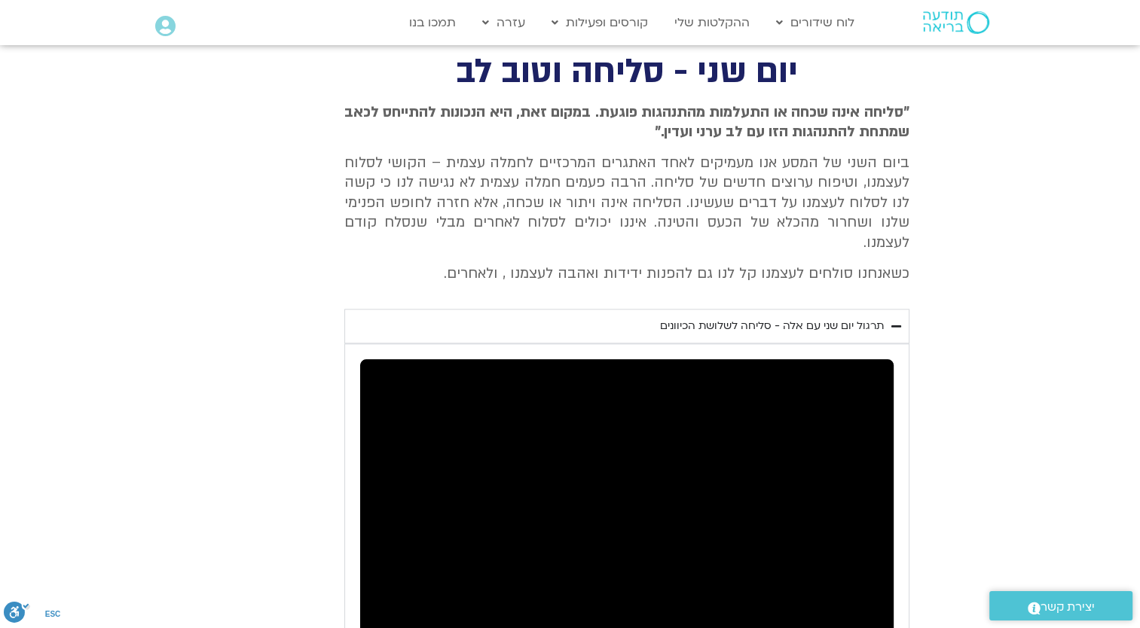
type input "851.4"
type input "217.918411"
type input "851.4"
type input "217.958185"
type input "851.4"
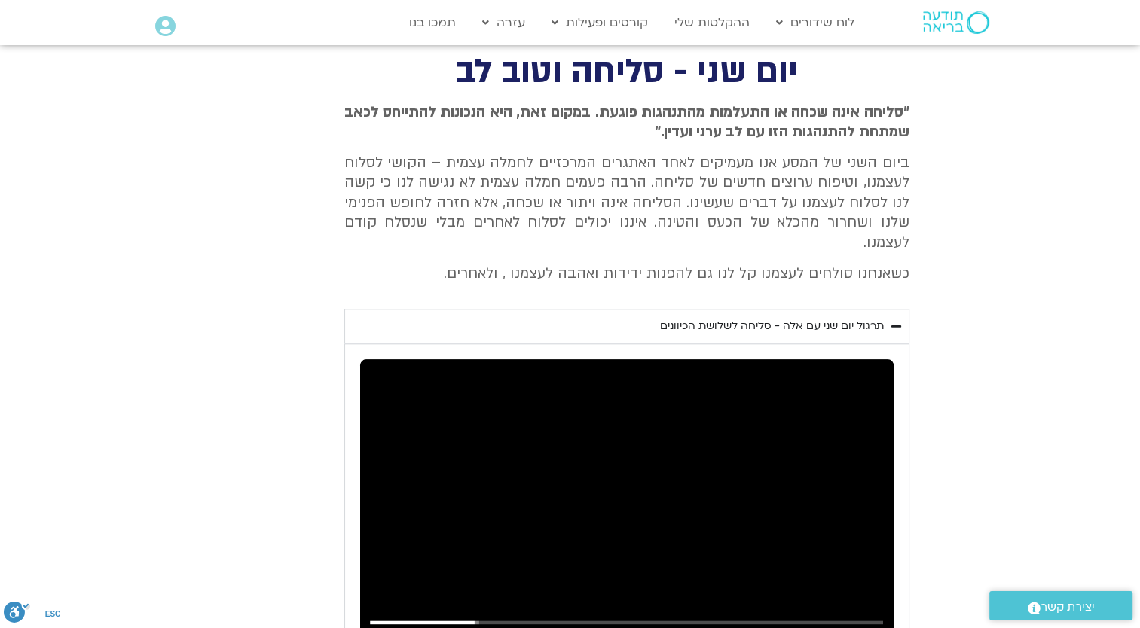
type input "218.077232"
type input "851.4"
click at [483, 496] on div "Skip Ad 16:50 pause 3:37 / 17:51 volume_up Mute tune Resolution Auto 720p slow_…" at bounding box center [626, 509] width 533 height 300
type input "218.290813"
type input "851.4"
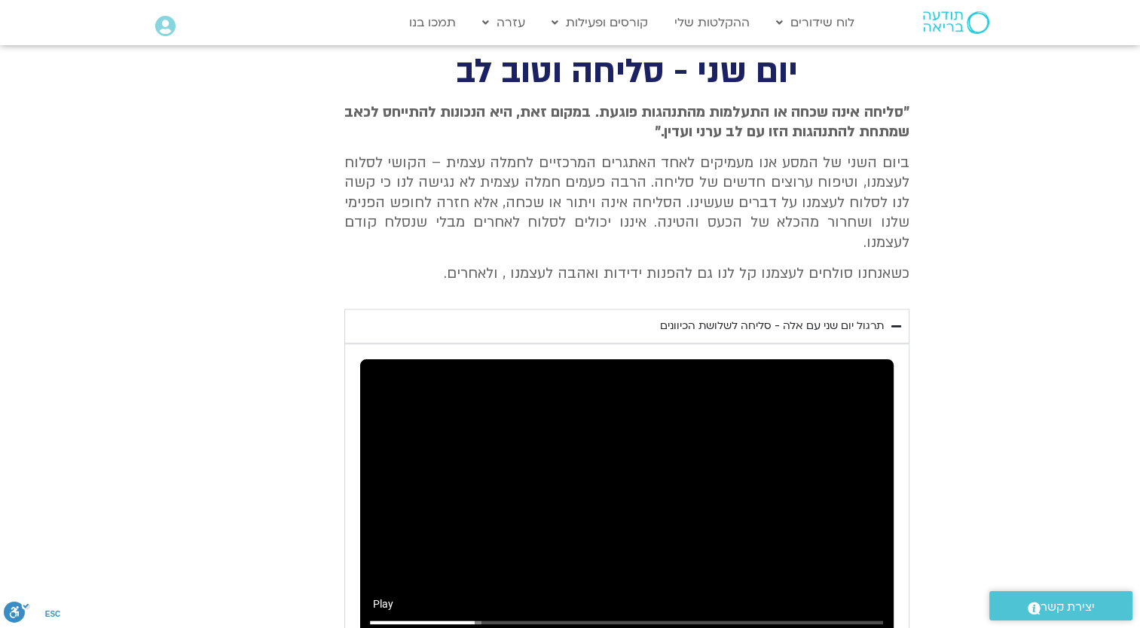
type input "218.290825"
type input "851.4"
type input "218.335907"
type input "851.4"
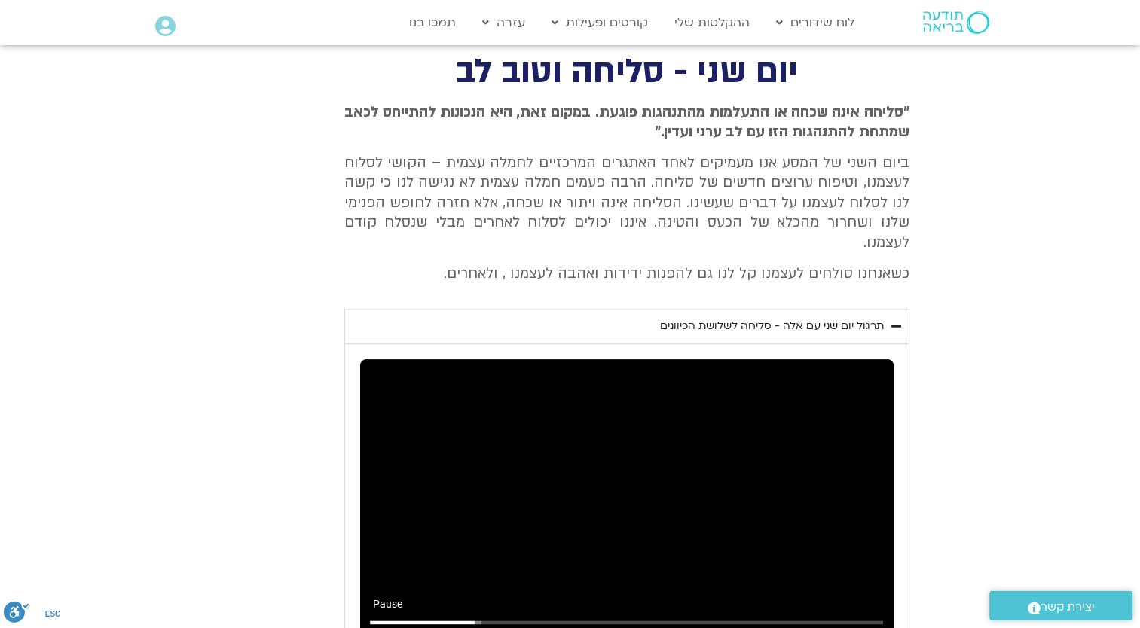
type input "218.472011"
type input "851.4"
type input "218.603817"
type input "851.4"
type input "218.739589"
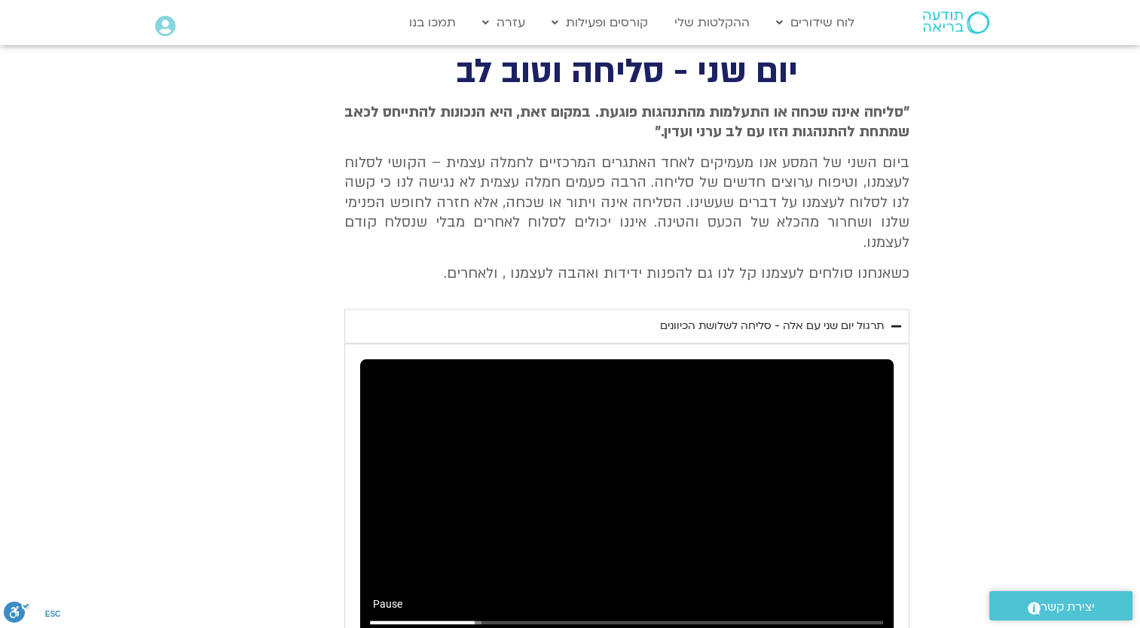
type input "851.4"
type input "218.872176"
type input "851.4"
type input "219.00486"
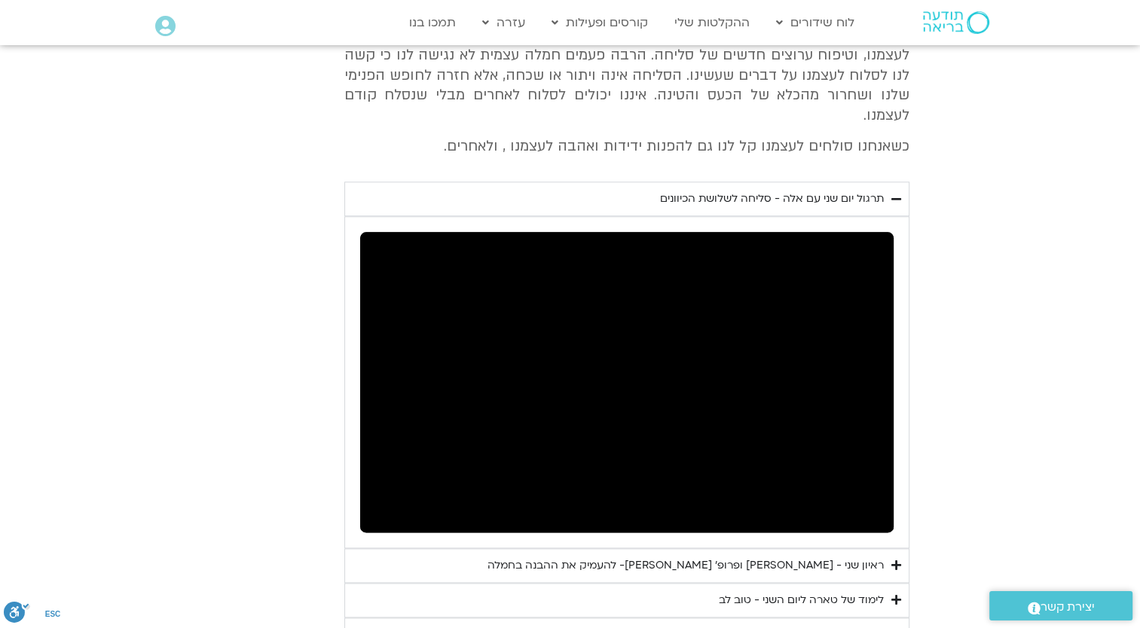
scroll to position [1781, 0]
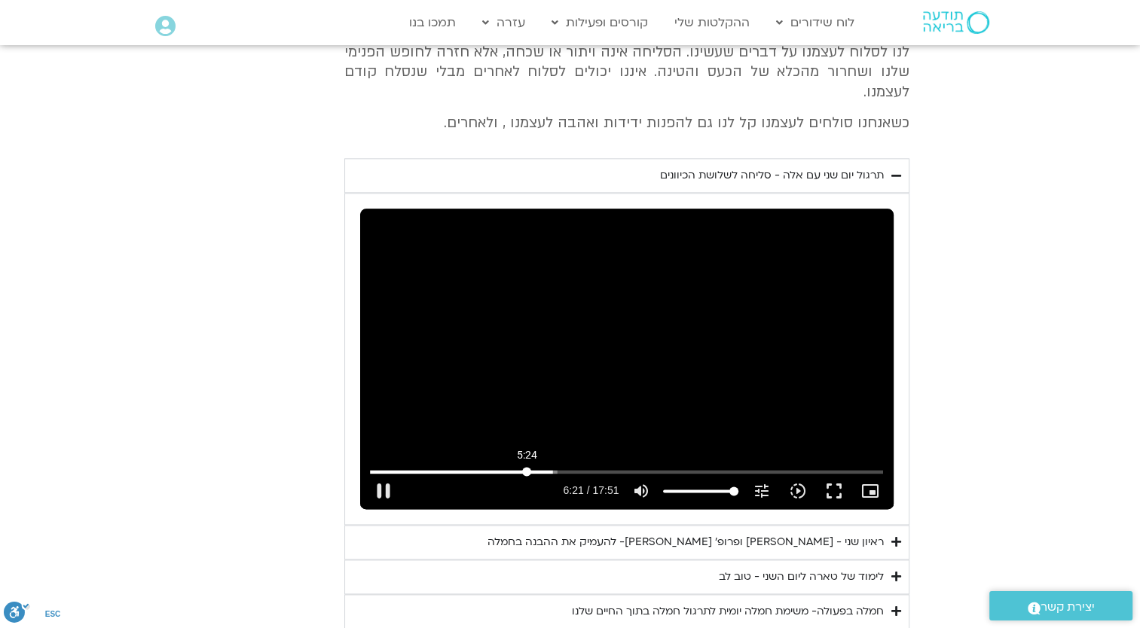
click at [527, 467] on input "Seek" at bounding box center [627, 471] width 514 height 9
click at [558, 467] on input "Seek" at bounding box center [627, 471] width 514 height 9
click at [540, 467] on input "Seek" at bounding box center [627, 471] width 514 height 9
click at [549, 467] on input "Seek" at bounding box center [627, 471] width 514 height 9
click at [533, 467] on input "Seek" at bounding box center [627, 471] width 514 height 9
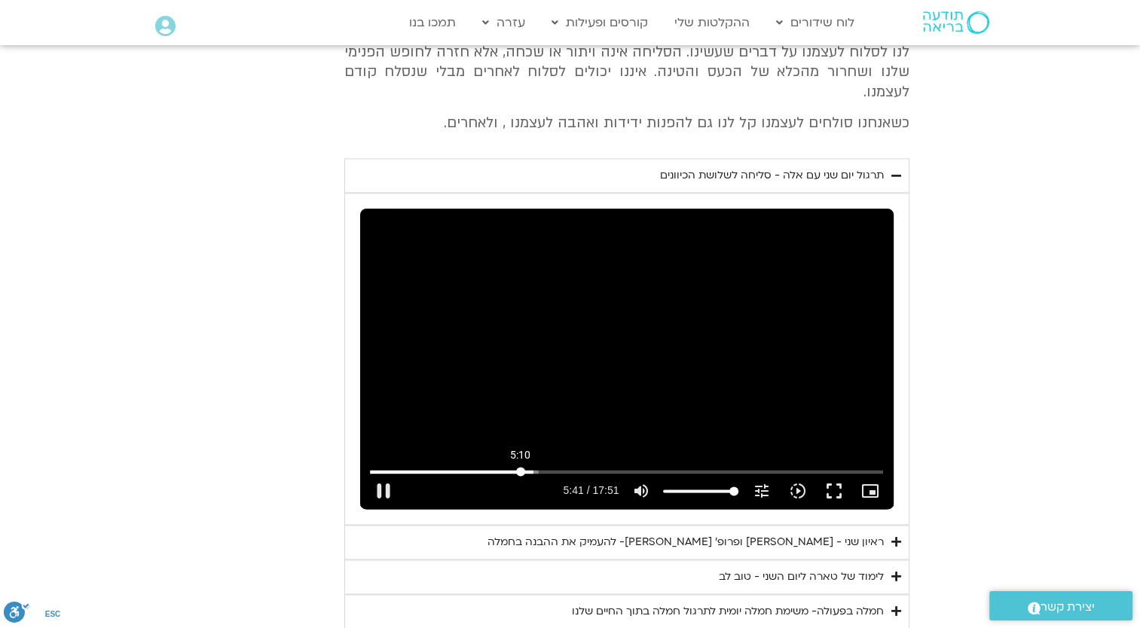
click at [520, 467] on input "Seek" at bounding box center [627, 471] width 514 height 9
click at [543, 467] on input "Seek" at bounding box center [627, 471] width 514 height 9
click at [524, 467] on input "Seek" at bounding box center [627, 471] width 514 height 9
click at [381, 473] on button "pause" at bounding box center [383, 491] width 36 height 36
click at [389, 482] on button "play_arrow" at bounding box center [383, 491] width 36 height 36
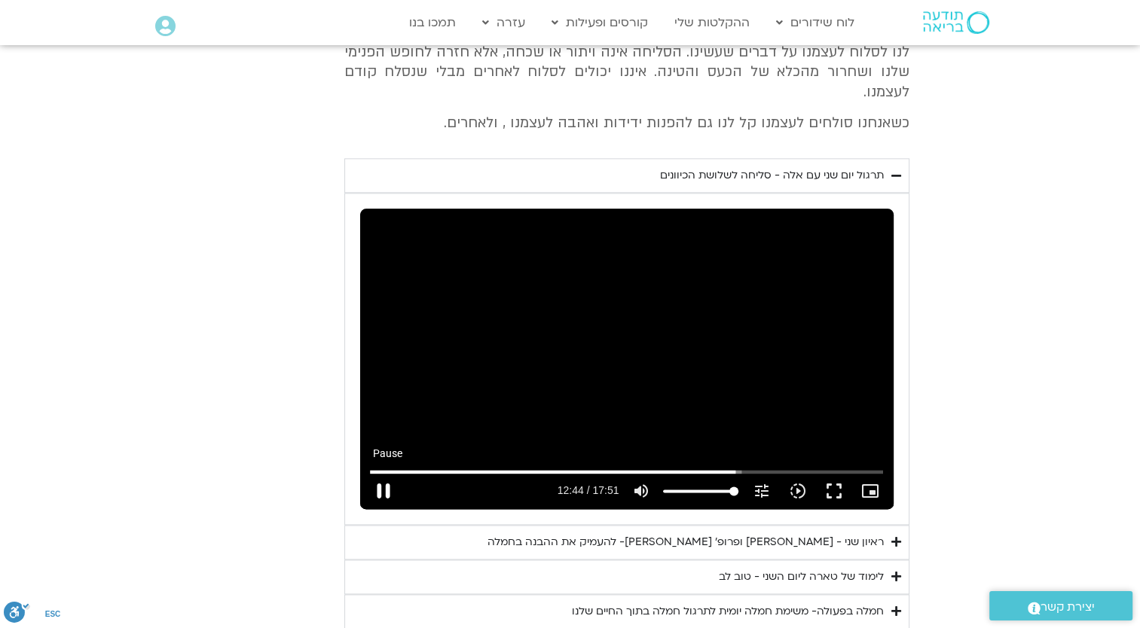
click at [392, 476] on button "pause" at bounding box center [383, 491] width 36 height 36
click at [374, 473] on button "play_arrow" at bounding box center [383, 491] width 36 height 36
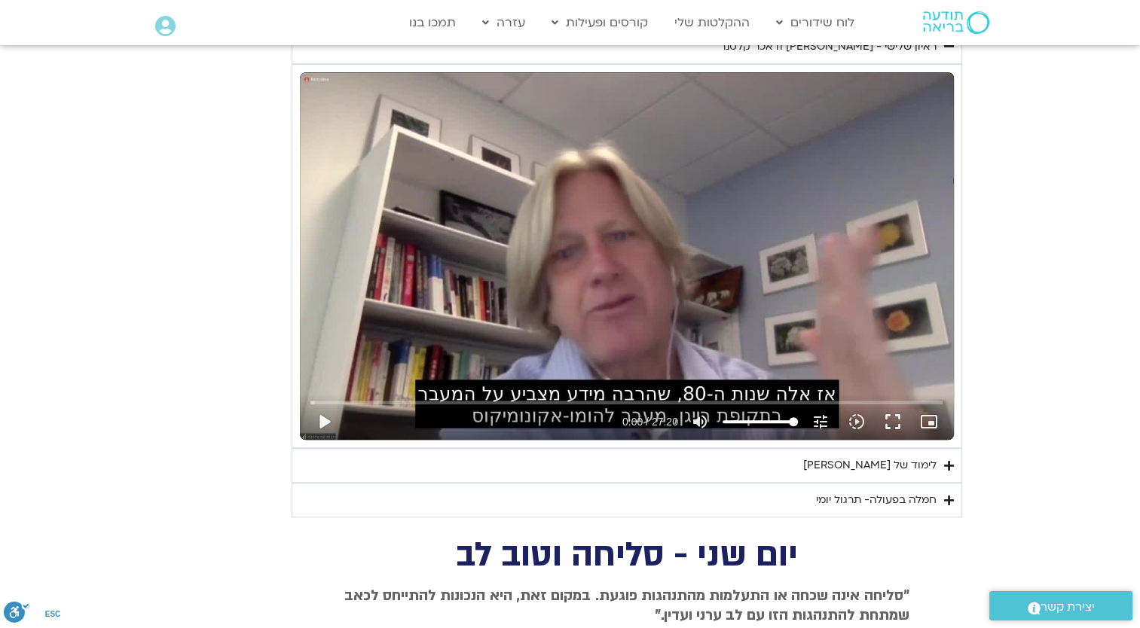
scroll to position [1103, 0]
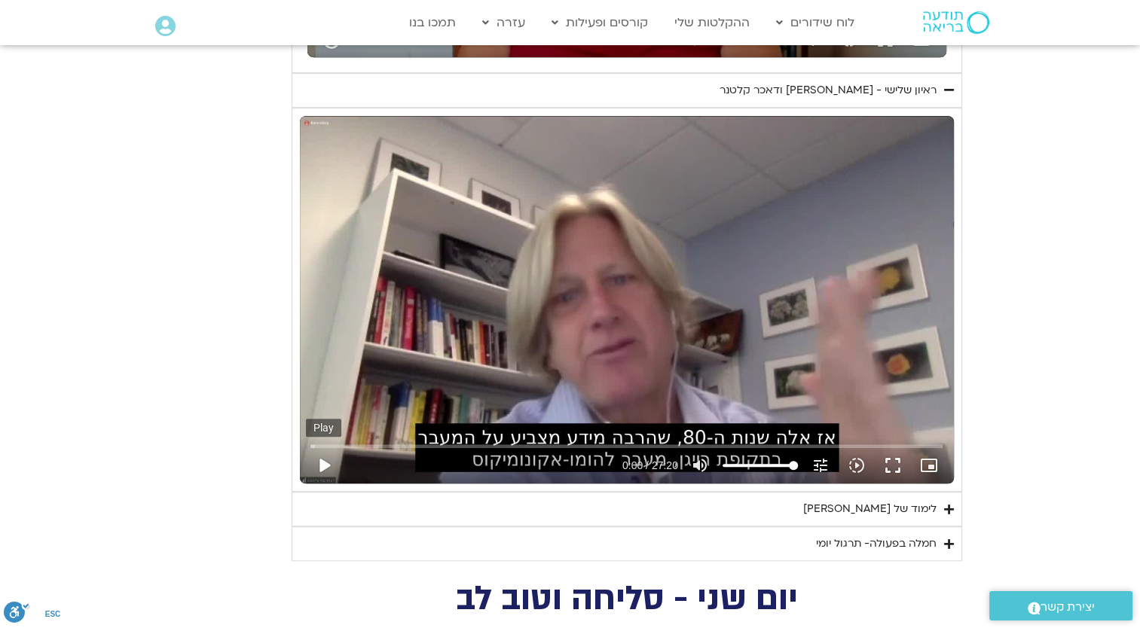
click at [332, 463] on button "play_arrow" at bounding box center [324, 466] width 36 height 36
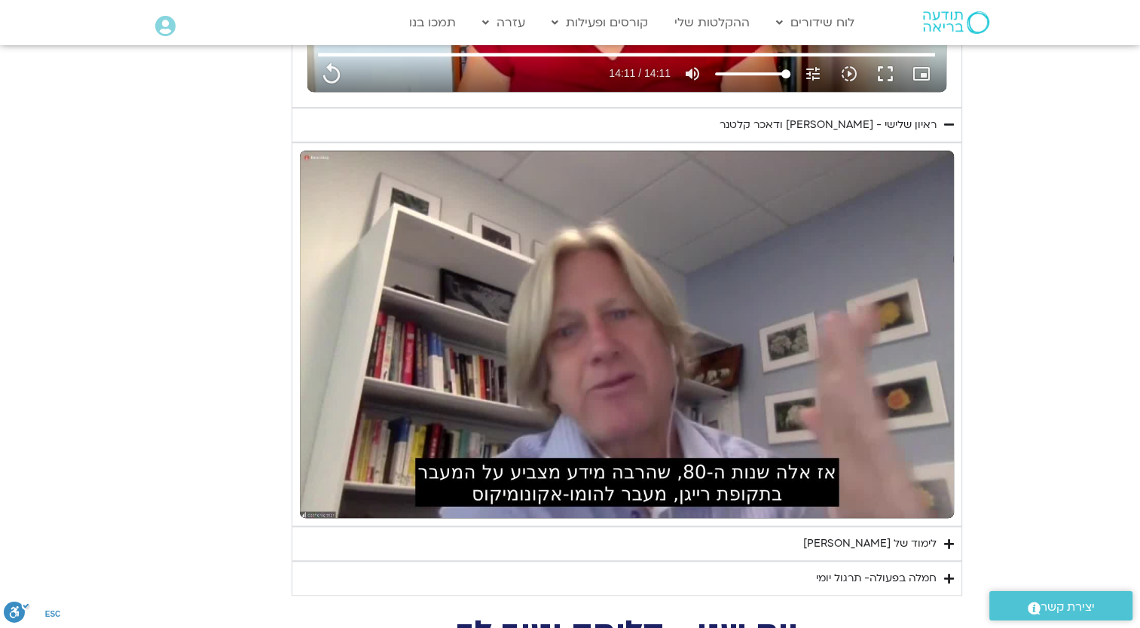
scroll to position [1130, 0]
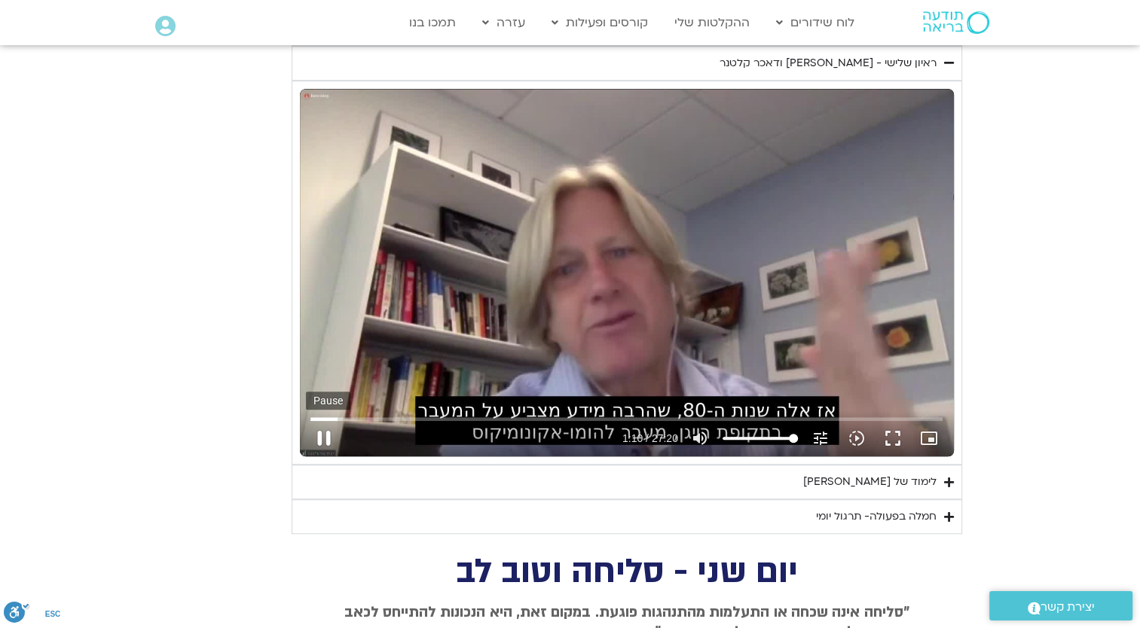
click at [313, 438] on button "pause" at bounding box center [324, 438] width 36 height 36
click at [652, 197] on div "Skip Ad 1:22 play_arrow 1:10 / 27:20 volume_up Mute tune Resolution Auto 720p s…" at bounding box center [627, 273] width 654 height 368
click at [895, 442] on button "fullscreen" at bounding box center [893, 438] width 36 height 36
click at [412, 414] on input "Seek" at bounding box center [626, 418] width 632 height 9
click at [325, 431] on button "pause" at bounding box center [324, 438] width 36 height 36
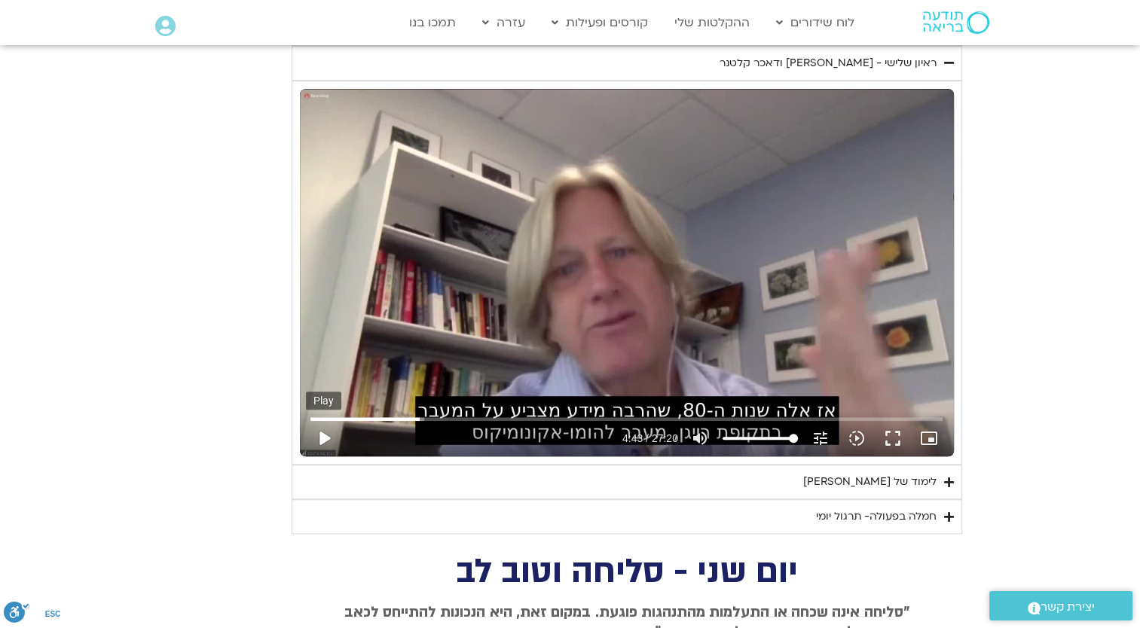
click at [323, 433] on button "play_arrow" at bounding box center [324, 438] width 36 height 36
click at [503, 416] on input "Seek" at bounding box center [626, 418] width 632 height 9
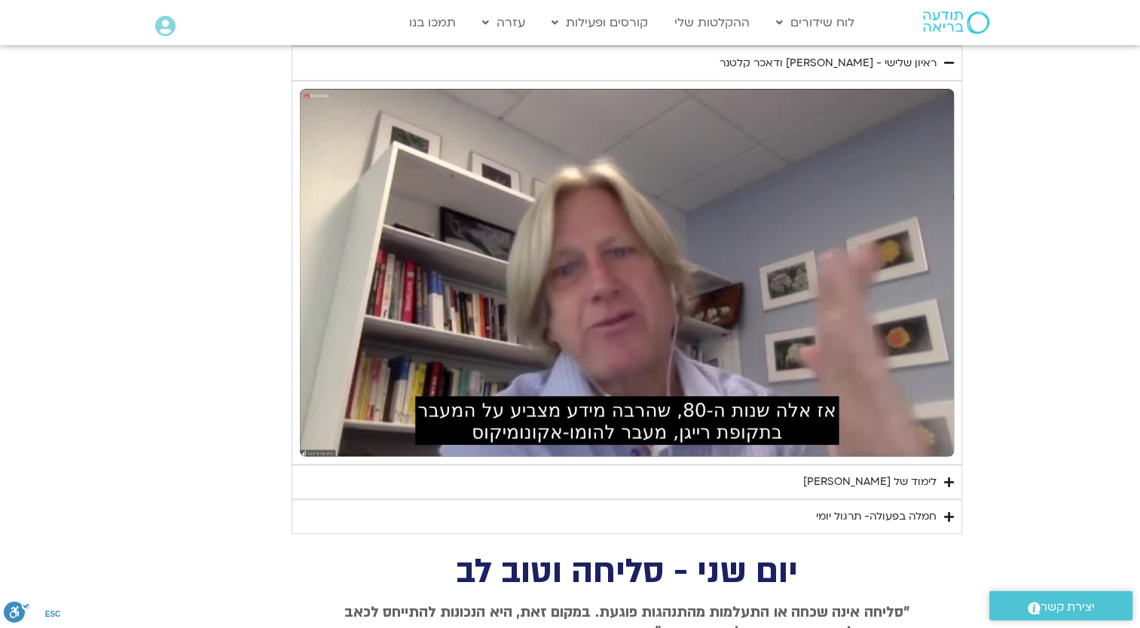
click at [105, 436] on section "יום שלישי - טוב לב אנחנו נעסוק ונתרגל היום טוב לב. המשך של האיכויות של חמלה וסל…" at bounding box center [570, 22] width 1140 height 1026
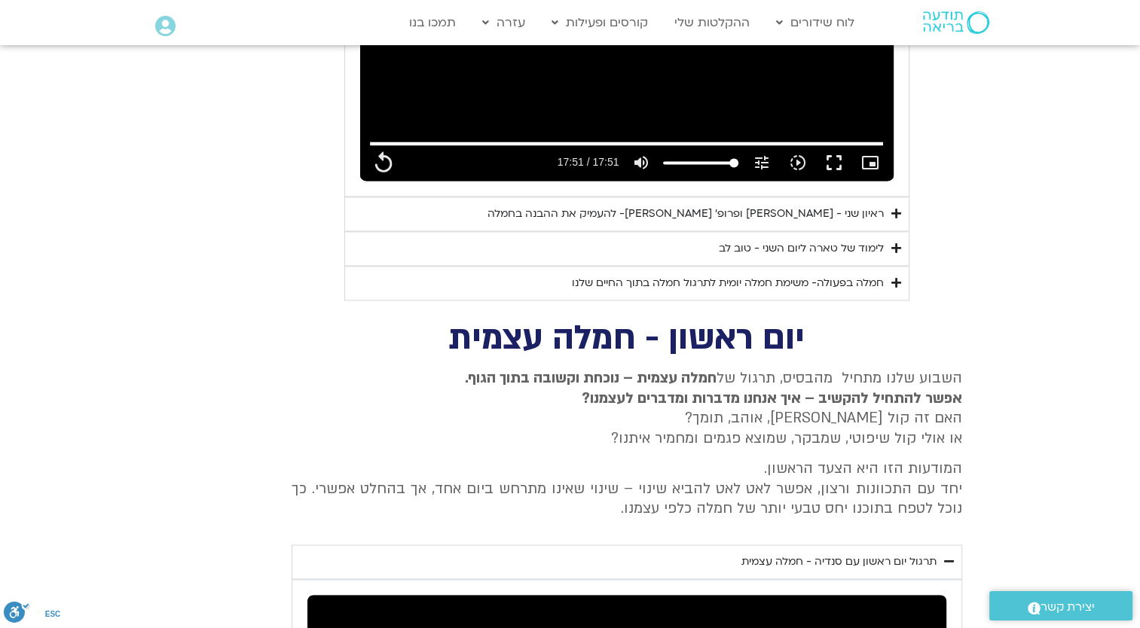
scroll to position [2035, 0]
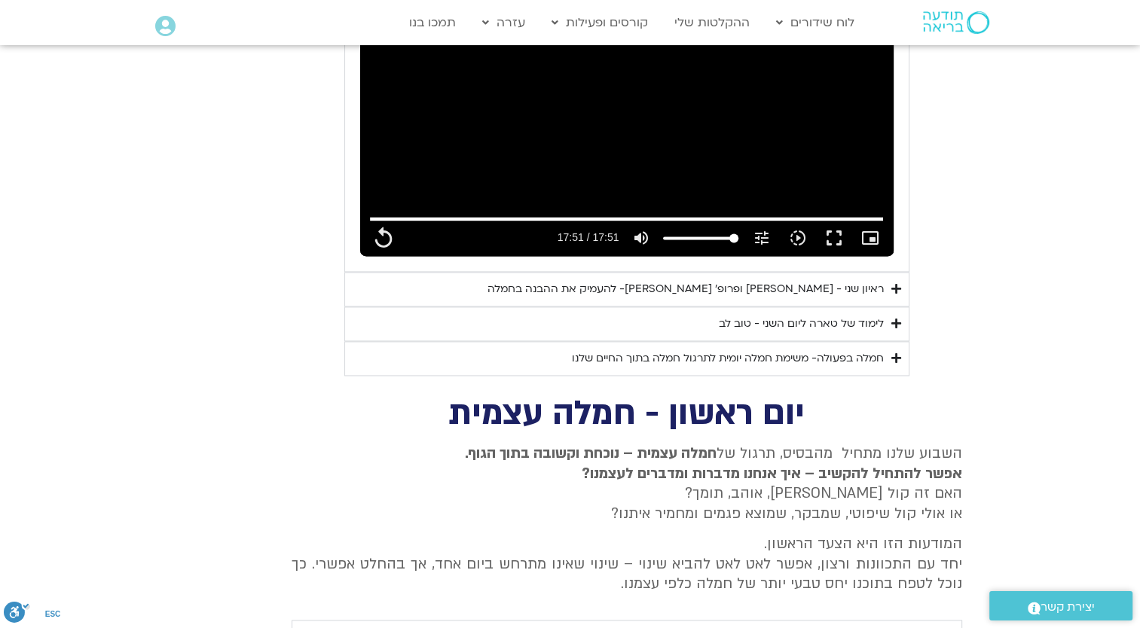
click at [894, 318] on icon "Accordion. Open links with Enter or Space, close with Escape, and navigate with…" at bounding box center [896, 323] width 10 height 11
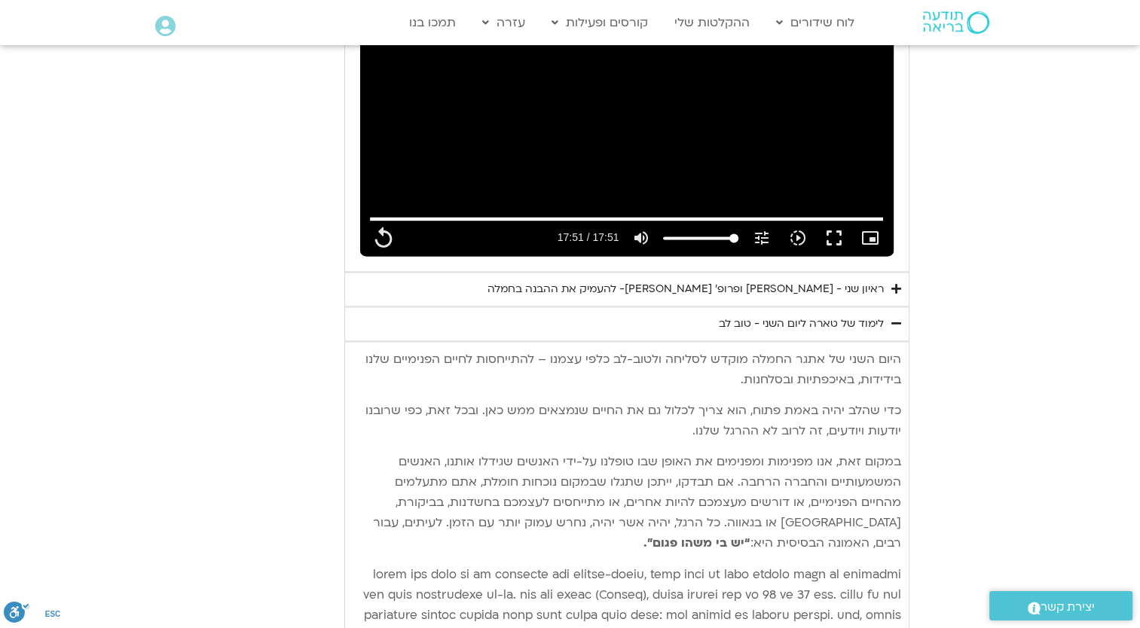
click at [890, 272] on summary "ראיון שני - טארה בראך ופרופ׳ דן סיגל- להעמיק את ההבנה בחמלה" at bounding box center [626, 289] width 565 height 35
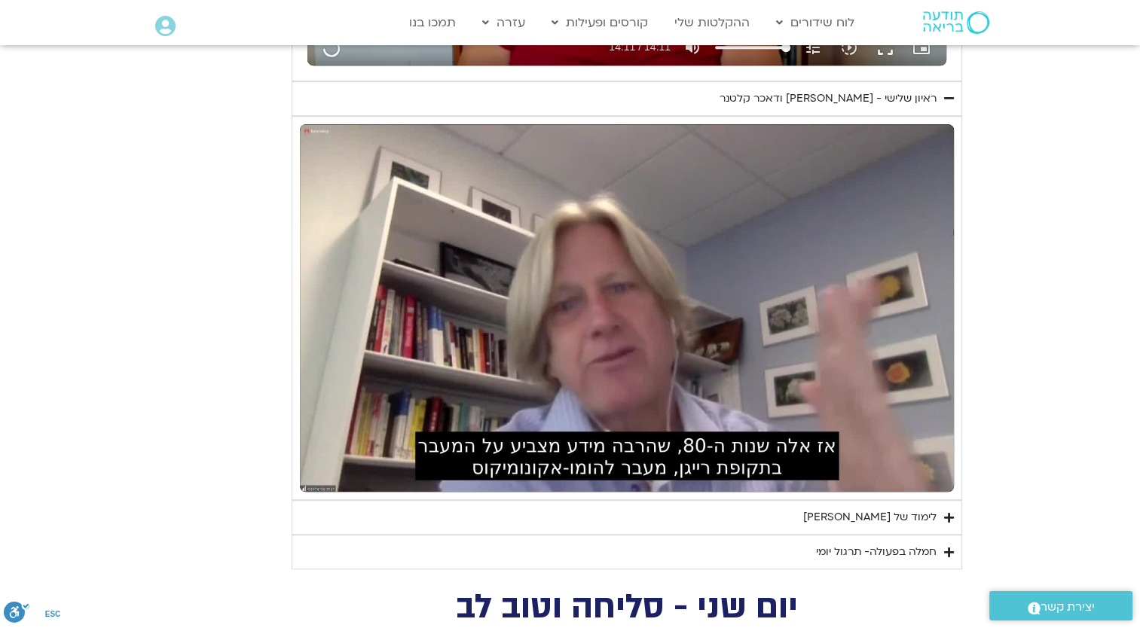
scroll to position [1130, 0]
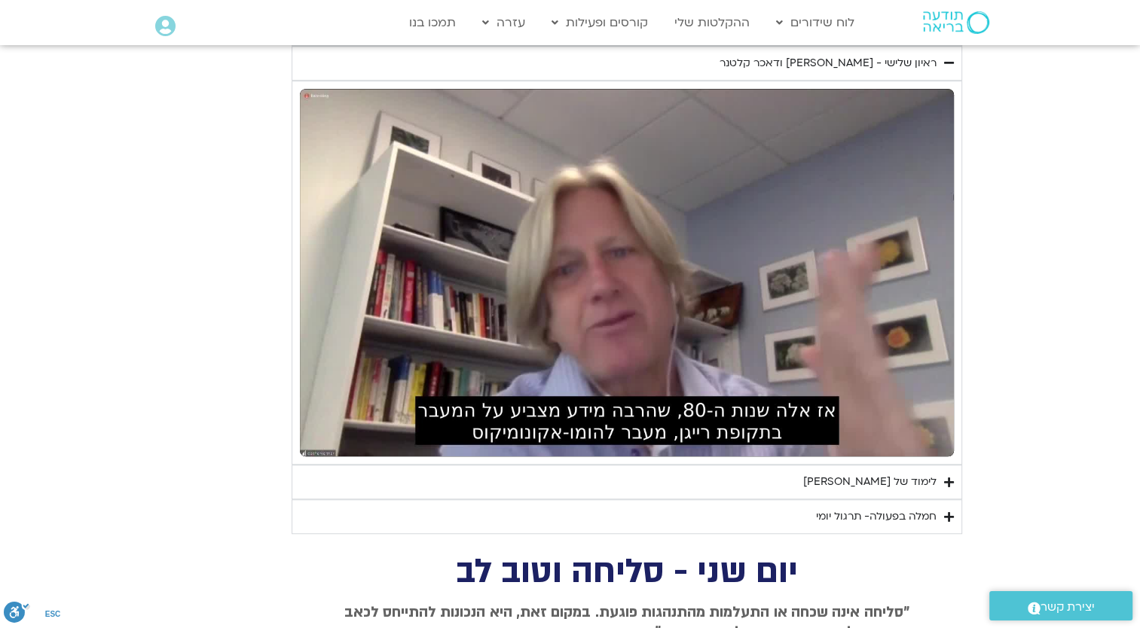
click at [948, 481] on icon "Accordion. Open links with Enter or Space, close with Escape, and navigate with…" at bounding box center [949, 482] width 10 height 11
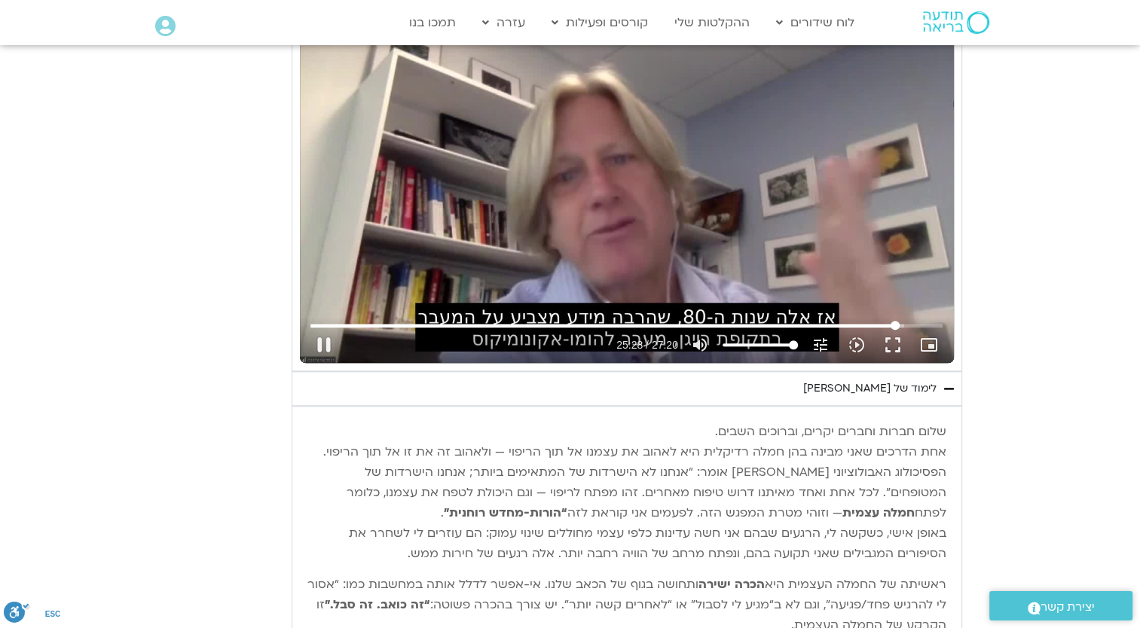
scroll to position [1281, 0]
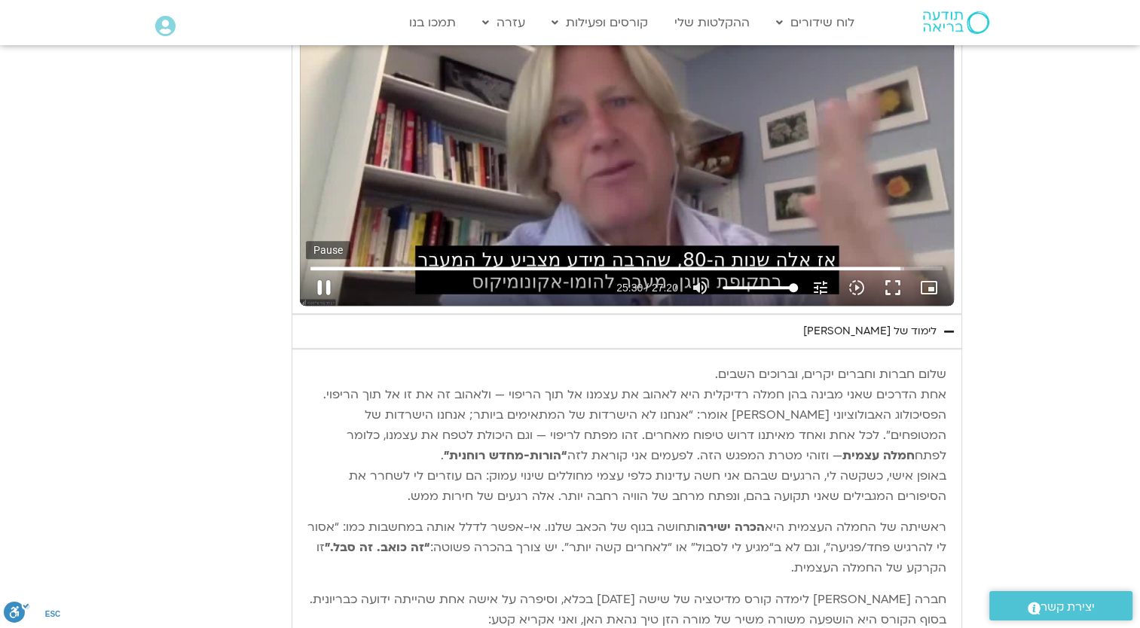
click at [315, 286] on button "pause" at bounding box center [324, 288] width 36 height 36
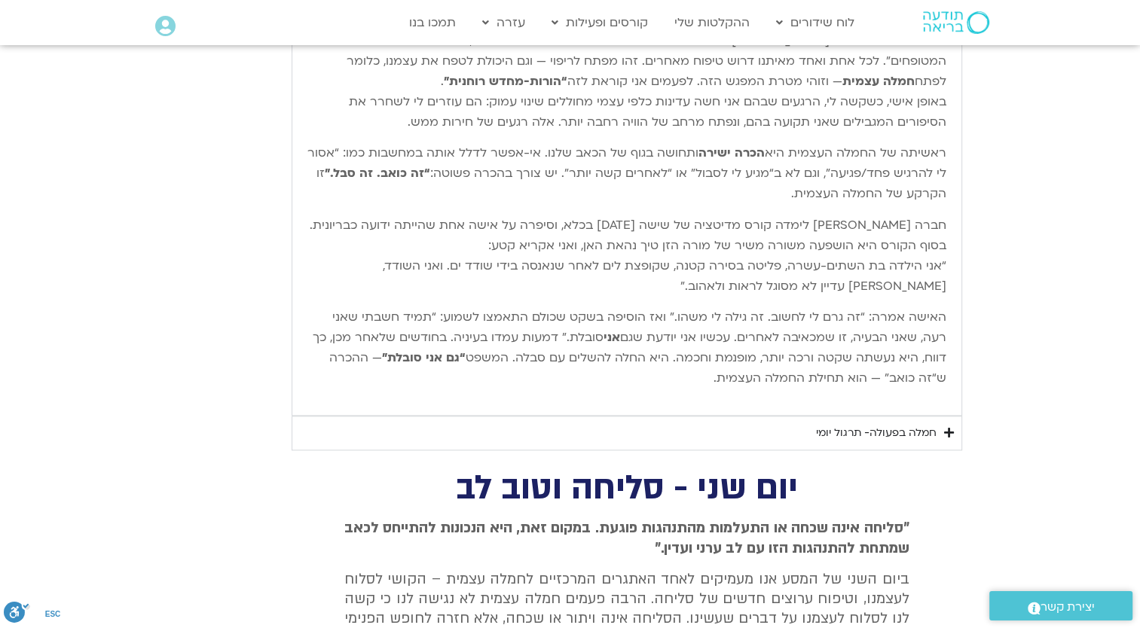
scroll to position [1658, 0]
click at [940, 421] on summary "חמלה בפעולה- תרגול יומי" at bounding box center [627, 431] width 671 height 35
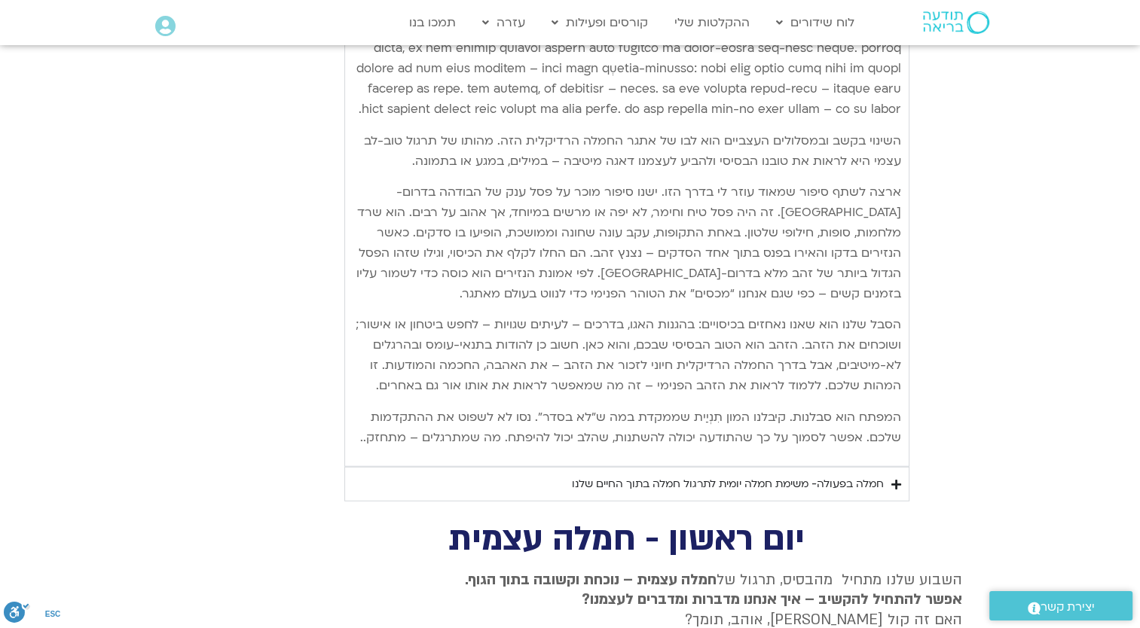
scroll to position [3542, 0]
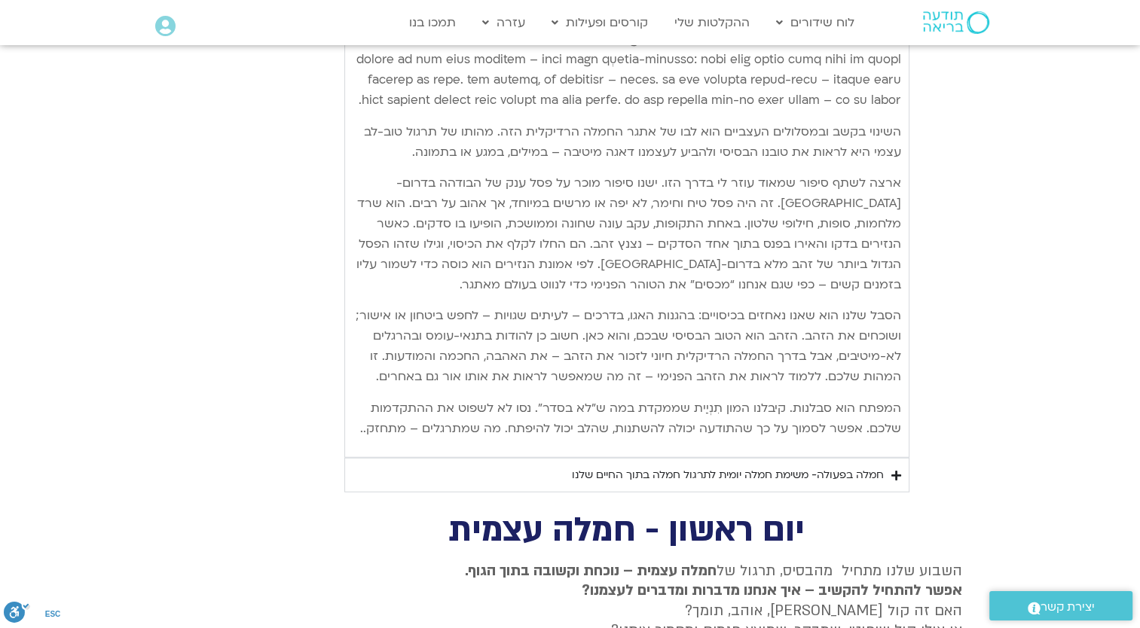
click at [901, 475] on summary "חמלה בפעולה- משימת חמלה יומית לתרגול חמלה בתוך החיים שלנו" at bounding box center [626, 475] width 565 height 35
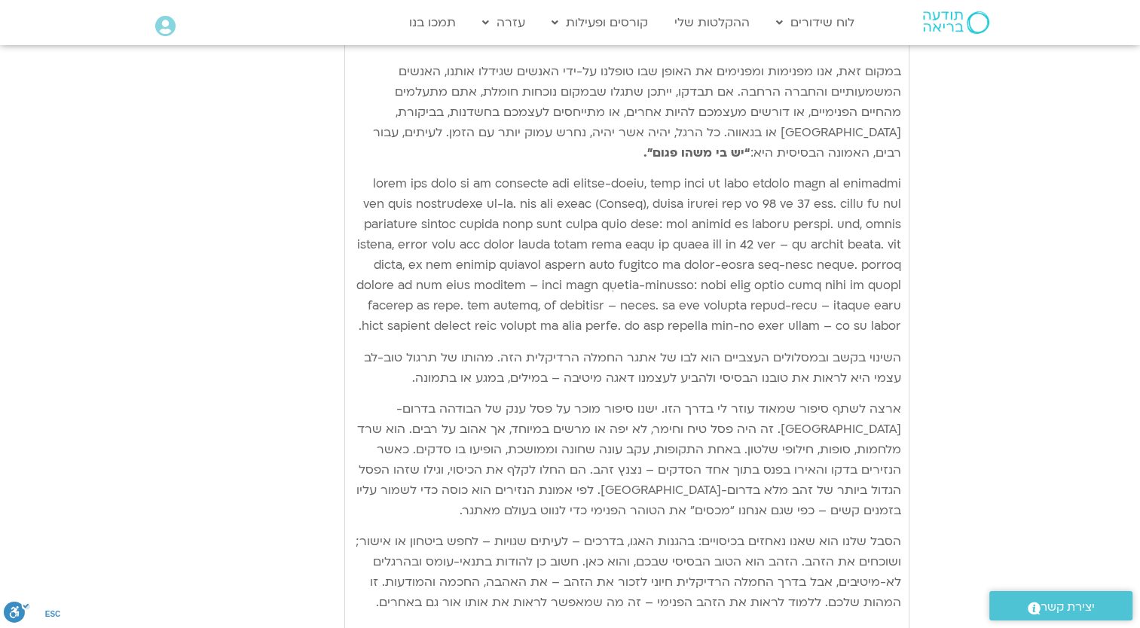
scroll to position [3391, 0]
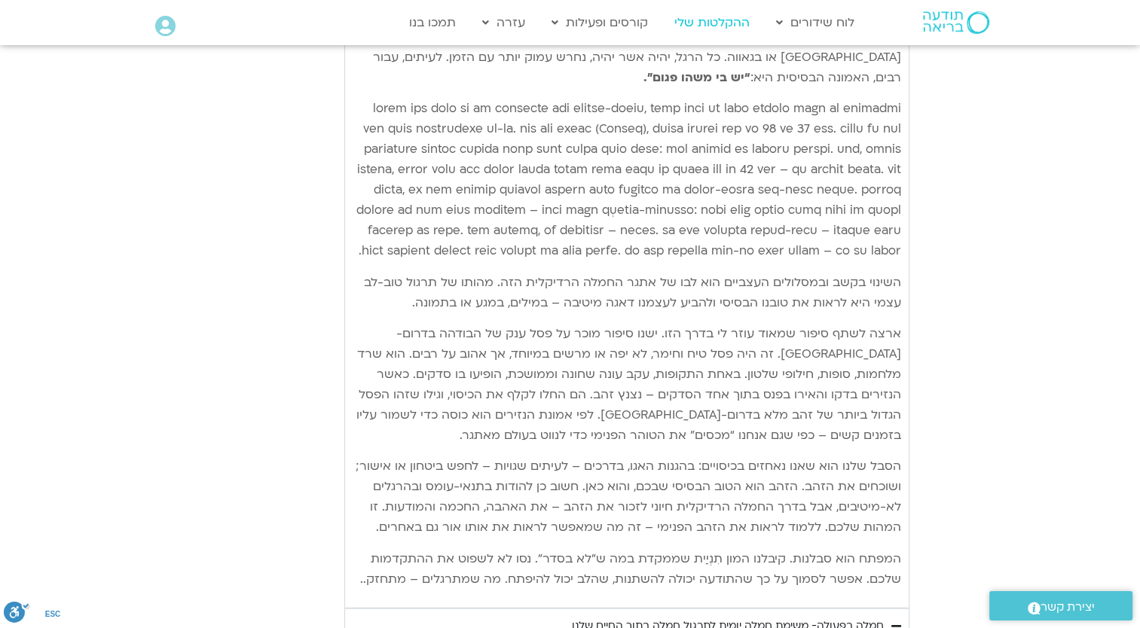
click at [715, 23] on link "ההקלטות שלי" at bounding box center [712, 22] width 90 height 29
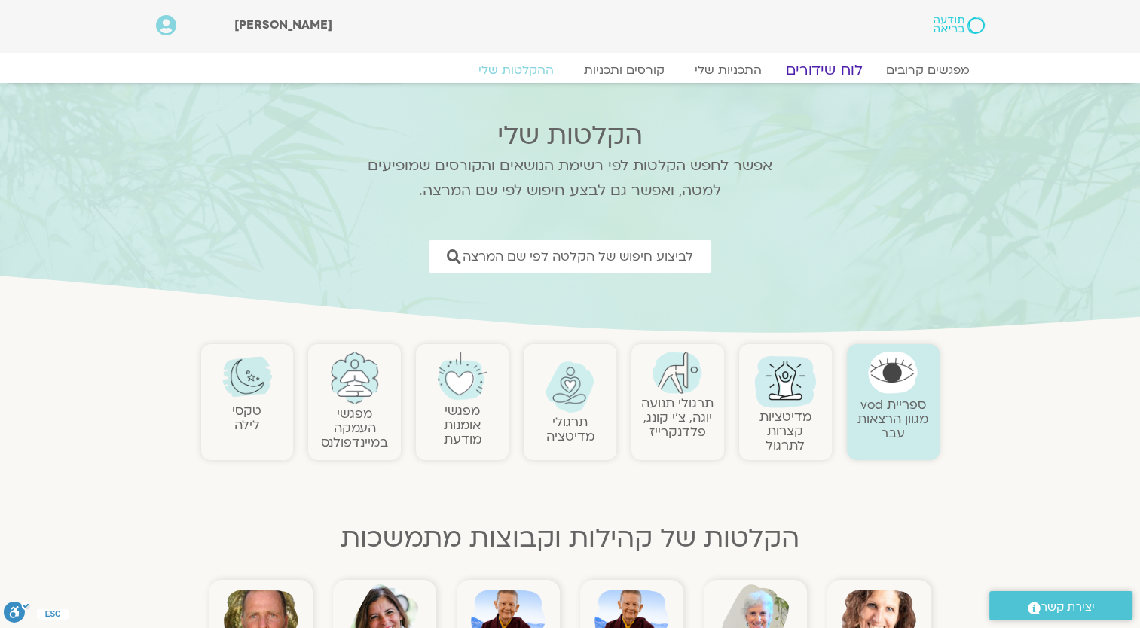
click at [808, 71] on link "לוח שידורים" at bounding box center [823, 70] width 113 height 18
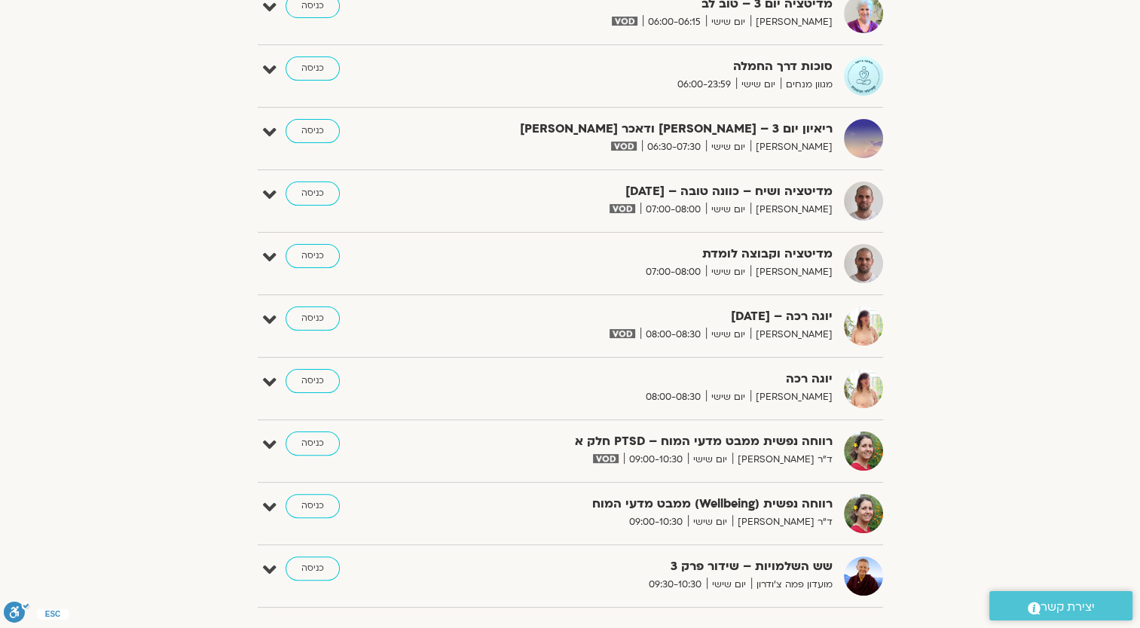
scroll to position [301, 0]
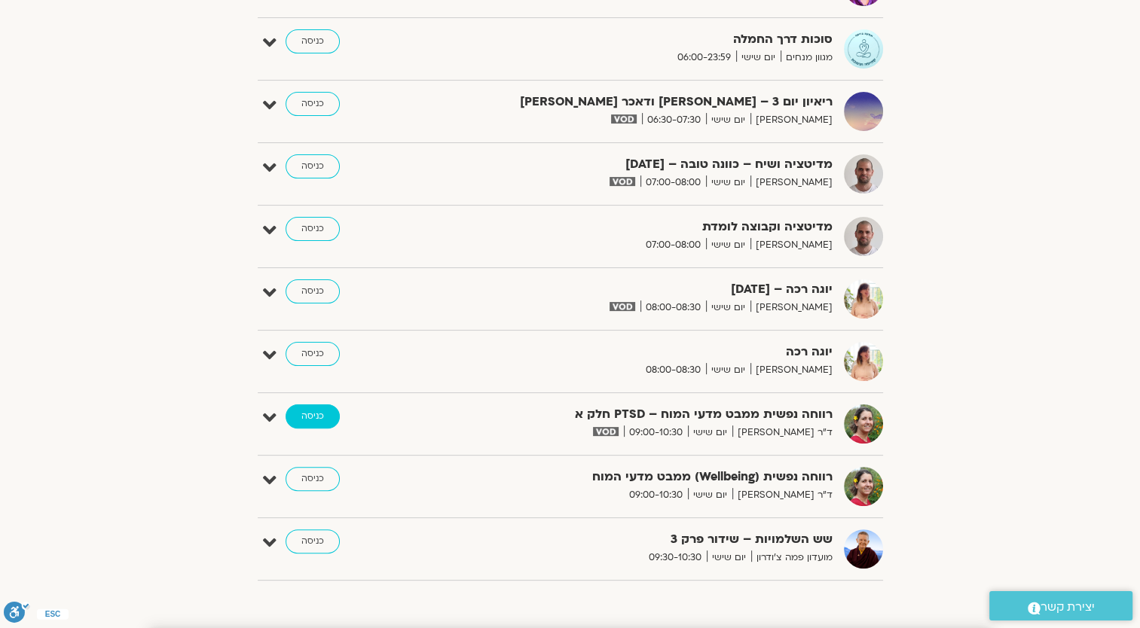
click at [313, 411] on link "כניסה" at bounding box center [313, 417] width 54 height 24
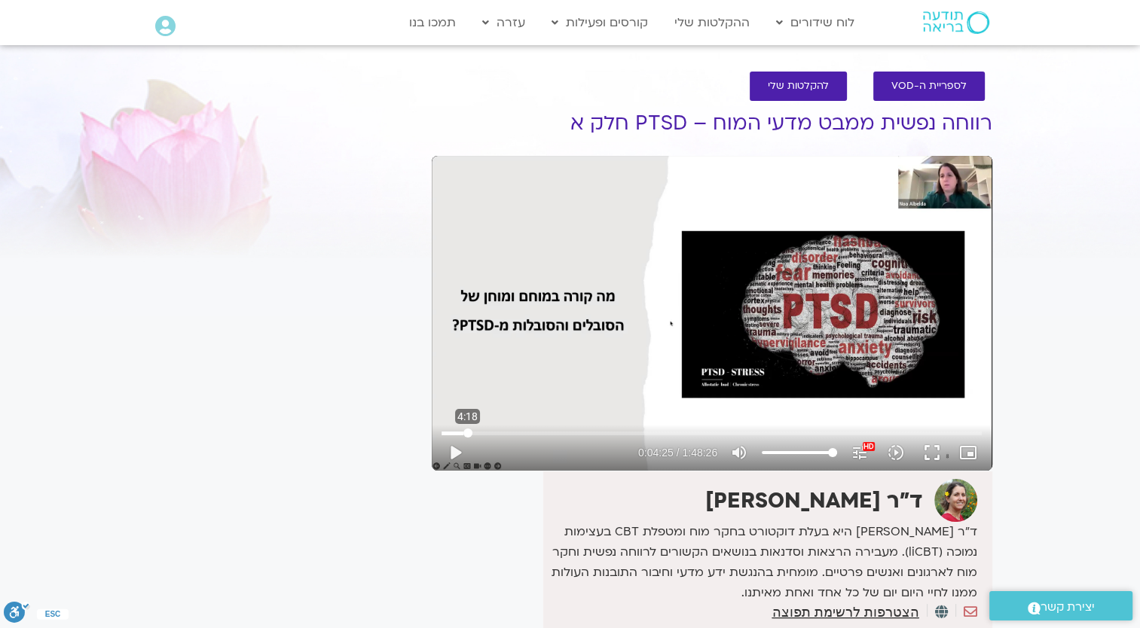
click at [467, 437] on input "Seek" at bounding box center [712, 433] width 540 height 9
click at [494, 430] on input "Seek" at bounding box center [712, 433] width 540 height 9
click at [452, 453] on button "play_arrow" at bounding box center [455, 453] width 36 height 36
click at [539, 431] on input "Seek" at bounding box center [712, 433] width 540 height 9
click at [582, 433] on input "Seek" at bounding box center [712, 433] width 540 height 9
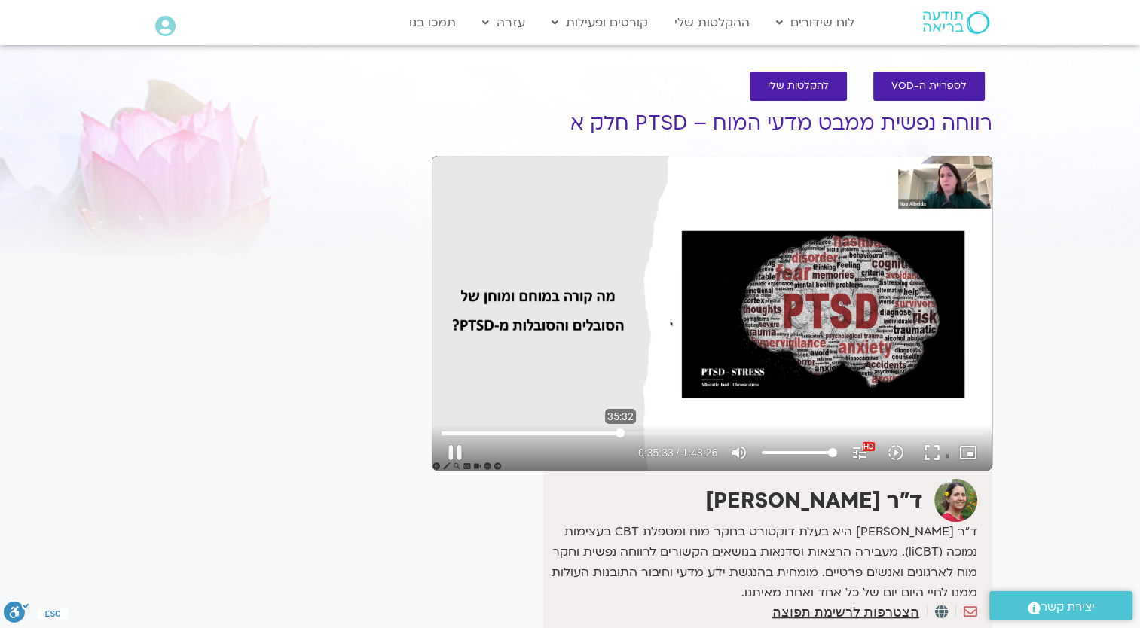
click at [620, 433] on input "Seek" at bounding box center [712, 433] width 540 height 9
click at [653, 435] on input "Seek" at bounding box center [712, 433] width 540 height 9
click at [696, 436] on input "Seek" at bounding box center [712, 433] width 540 height 9
click at [457, 448] on button "pause" at bounding box center [455, 453] width 36 height 36
type input "3077.577665"
